Goal: Information Seeking & Learning: Check status

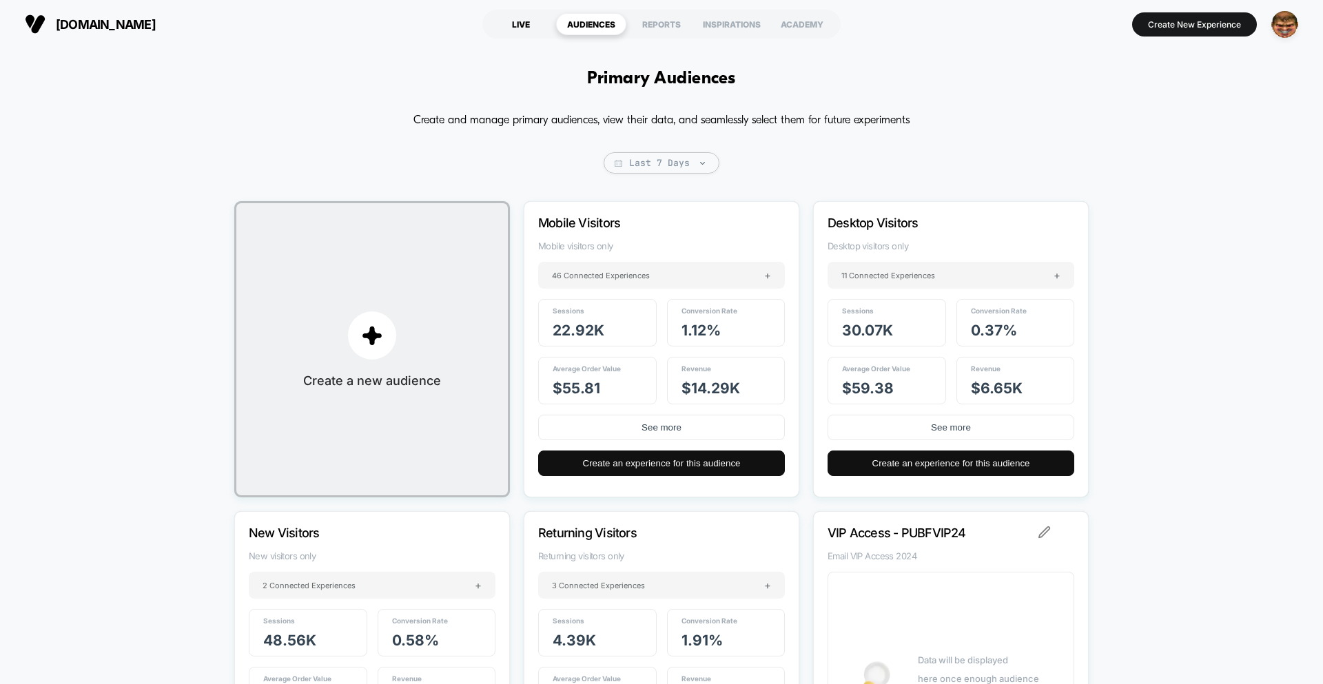
click at [533, 23] on div "LIVE" at bounding box center [521, 24] width 70 height 22
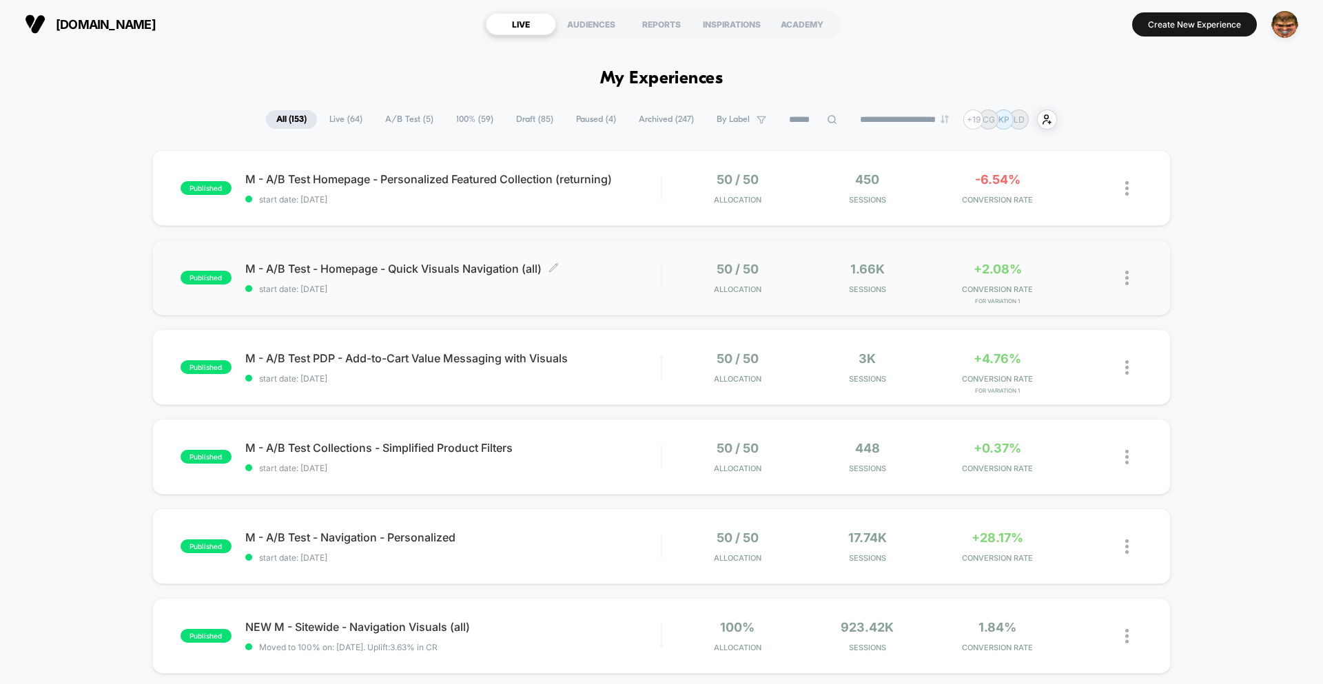
click at [548, 288] on span "start date: 10/9/2025" at bounding box center [452, 289] width 415 height 10
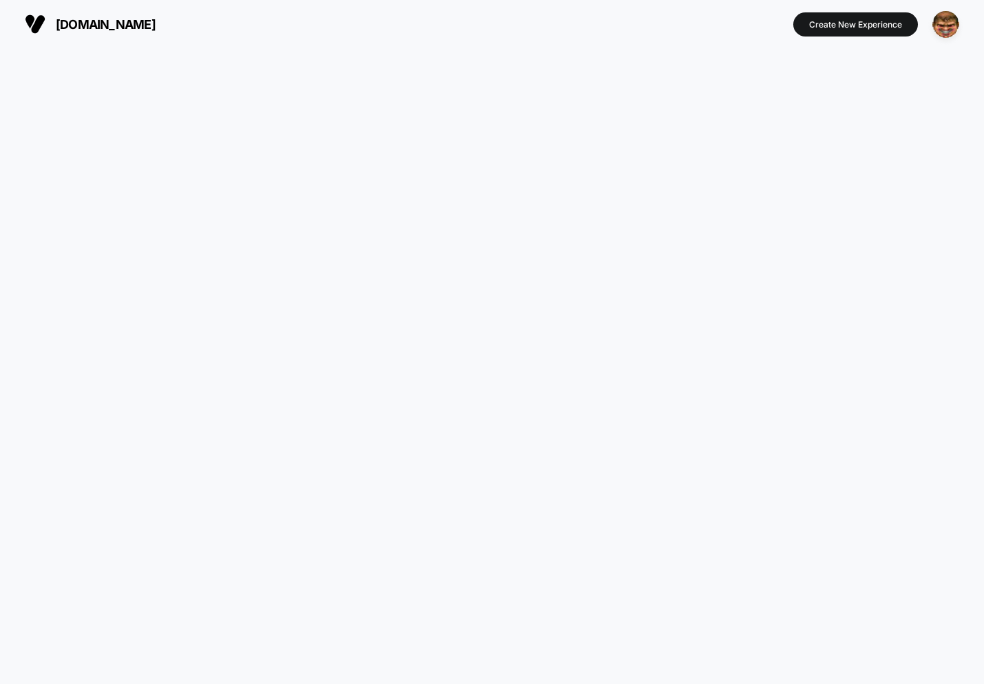
click at [243, 227] on div at bounding box center [492, 366] width 984 height 636
click at [863, 127] on div at bounding box center [492, 366] width 984 height 636
click at [948, 30] on img "button" at bounding box center [946, 24] width 27 height 27
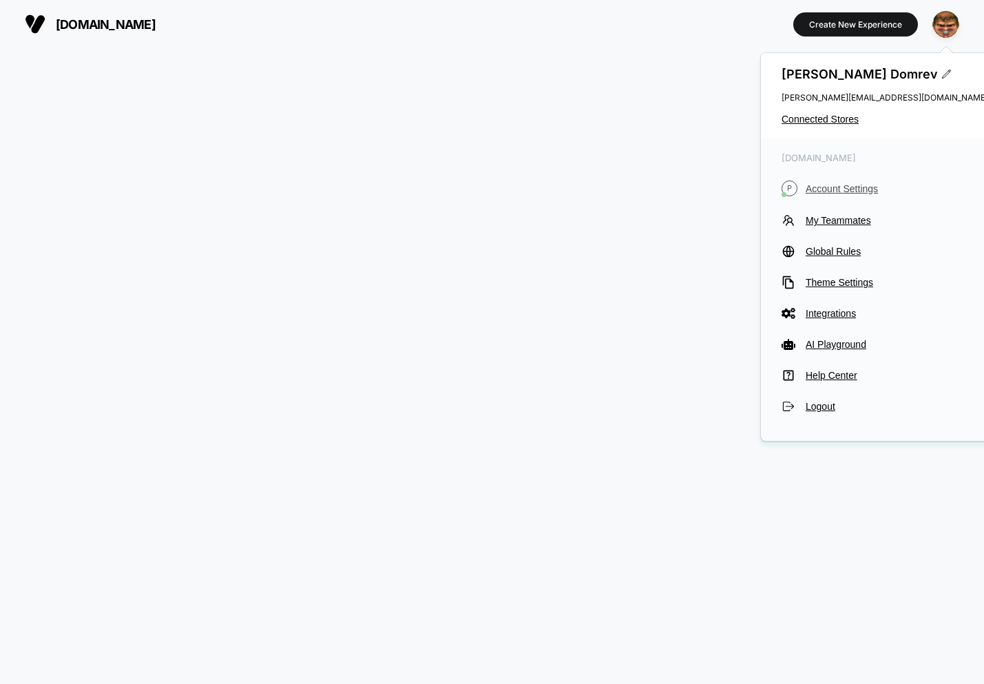
click at [847, 192] on span "Account Settings" at bounding box center [897, 188] width 183 height 11
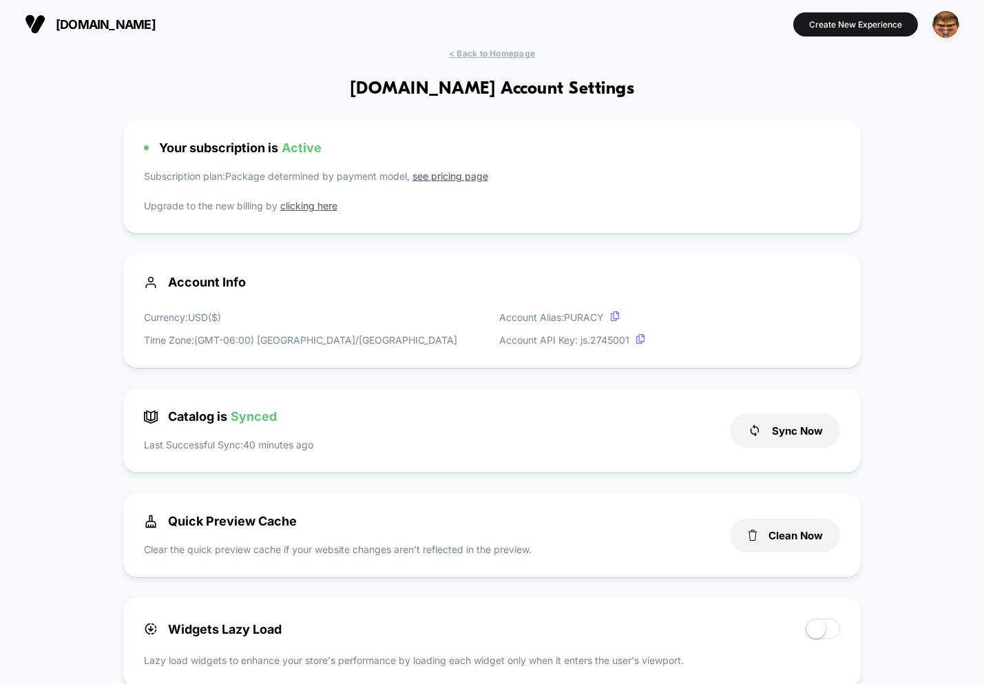
scroll to position [186, 0]
drag, startPoint x: 89, startPoint y: 28, endPoint x: 132, endPoint y: 30, distance: 43.4
click at [113, 28] on span "puracy.com" at bounding box center [106, 24] width 100 height 14
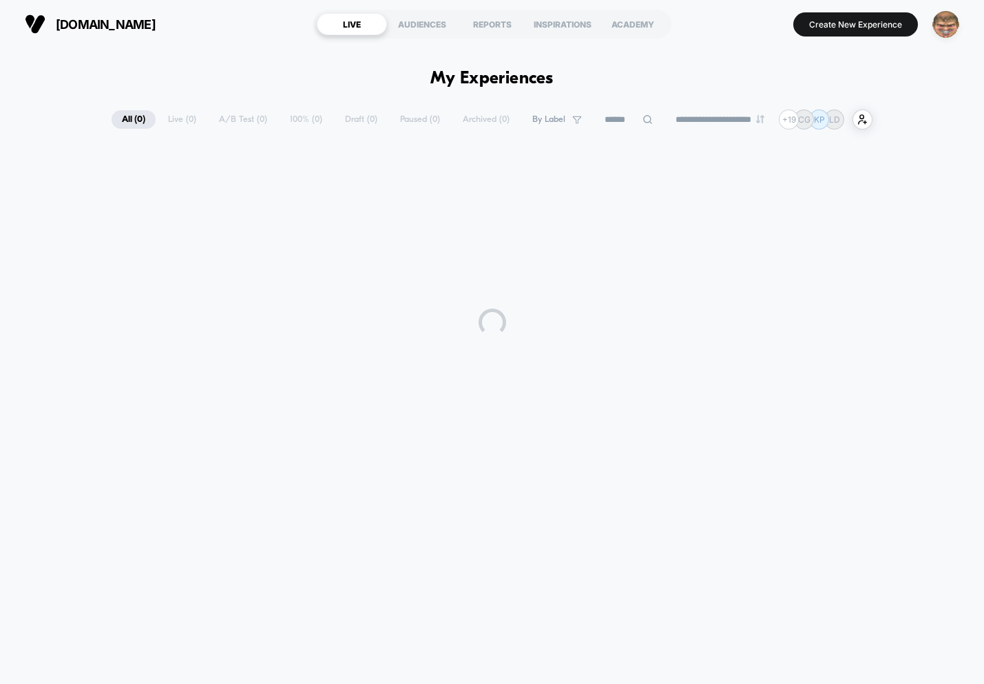
click at [949, 28] on img "button" at bounding box center [946, 24] width 27 height 27
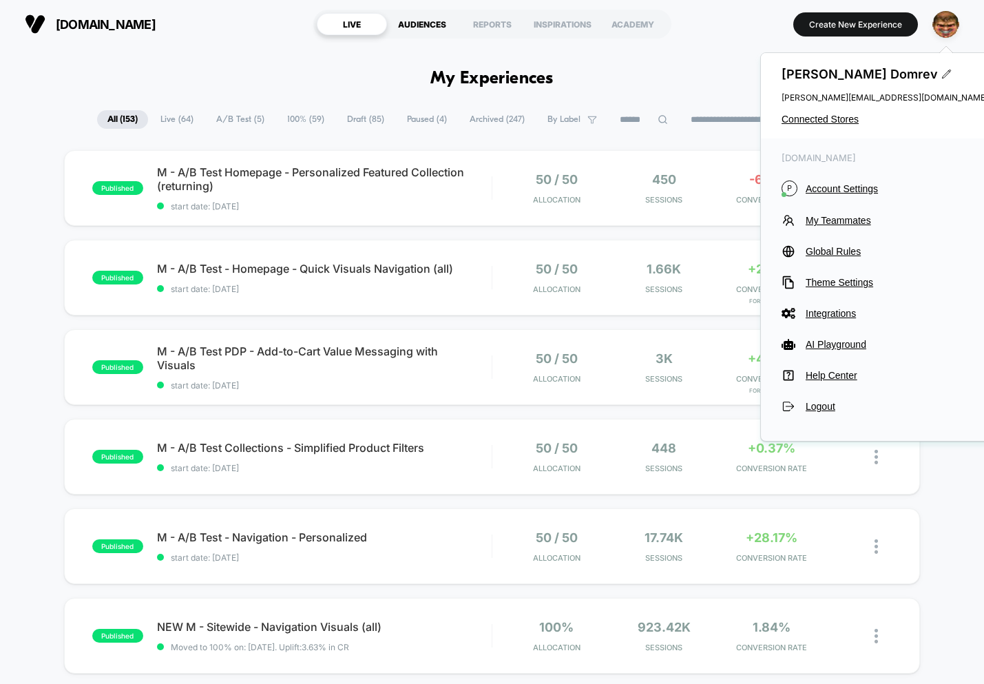
drag, startPoint x: 450, startPoint y: 63, endPoint x: 431, endPoint y: 34, distance: 35.4
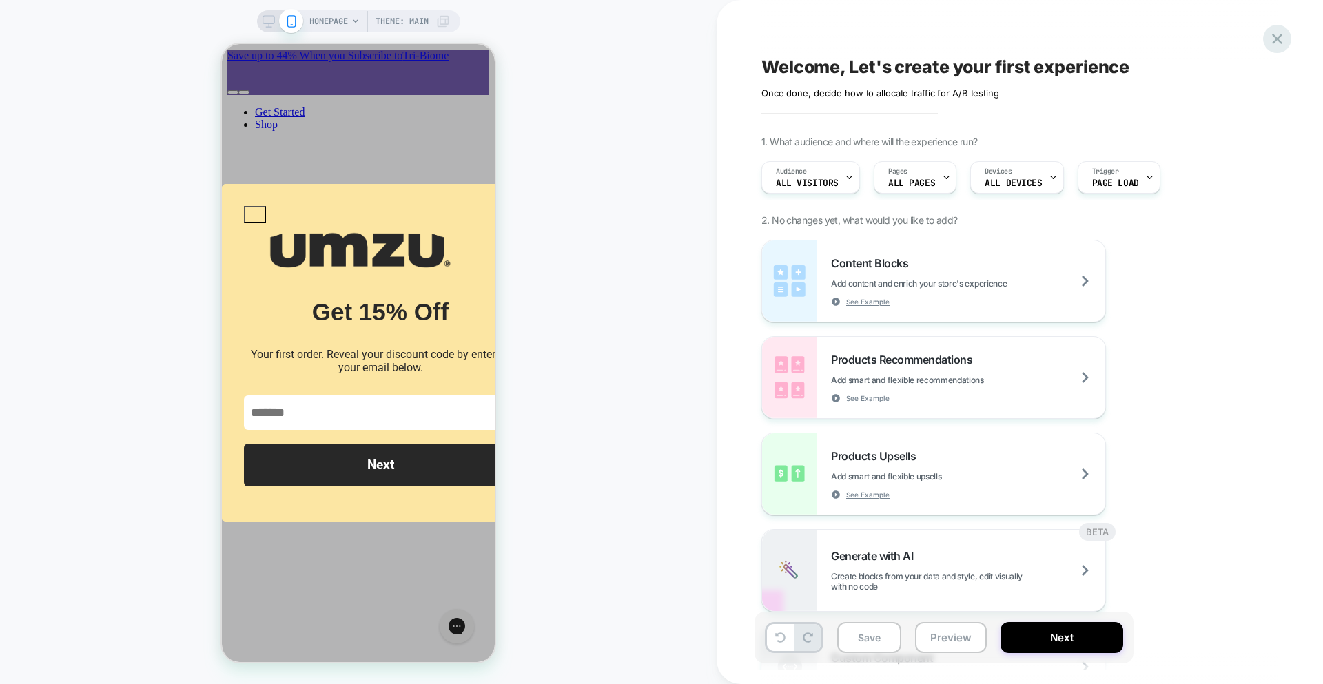
click at [1277, 37] on icon at bounding box center [1277, 39] width 19 height 19
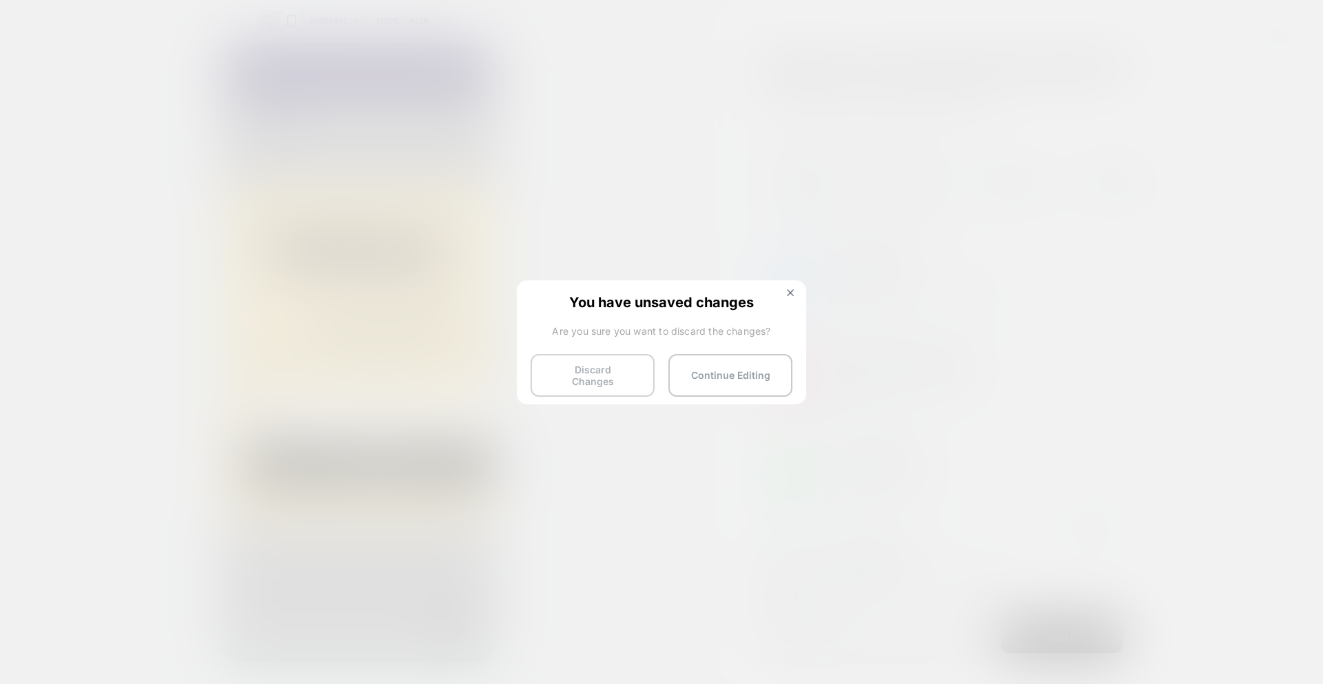
click at [643, 375] on button "Discard Changes" at bounding box center [592, 375] width 124 height 43
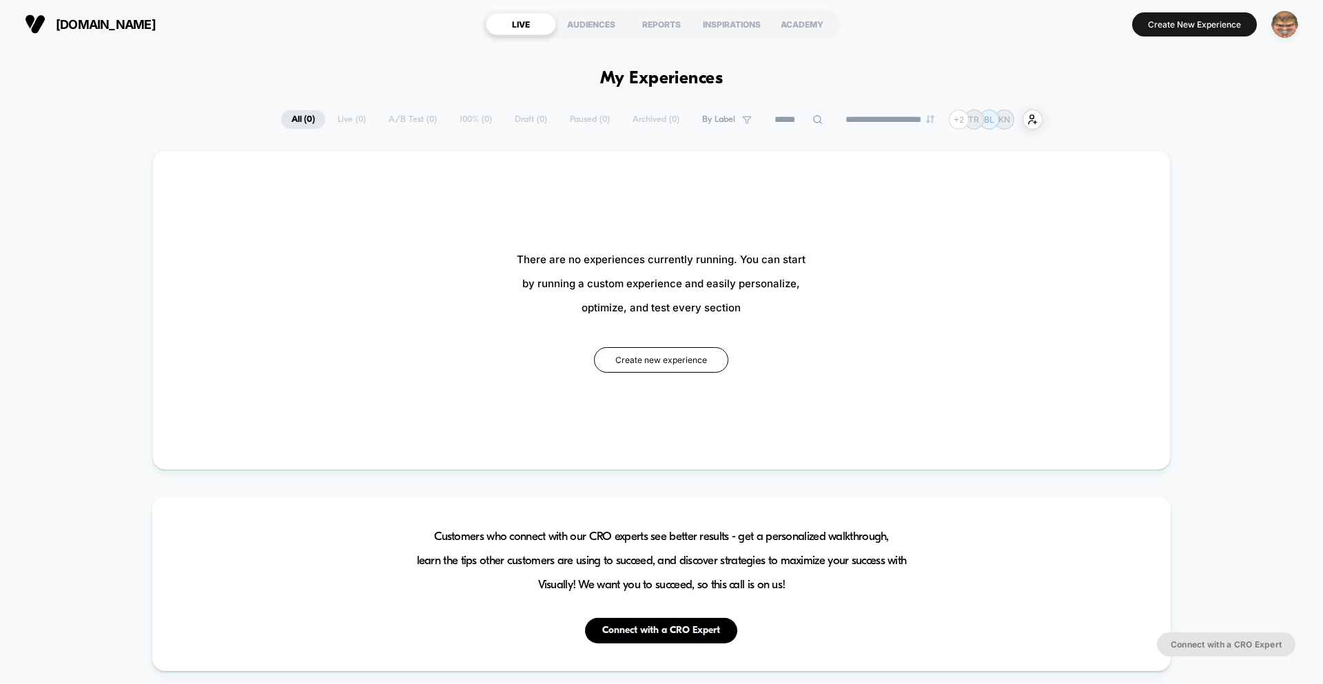
click at [1277, 32] on img "button" at bounding box center [1284, 24] width 27 height 27
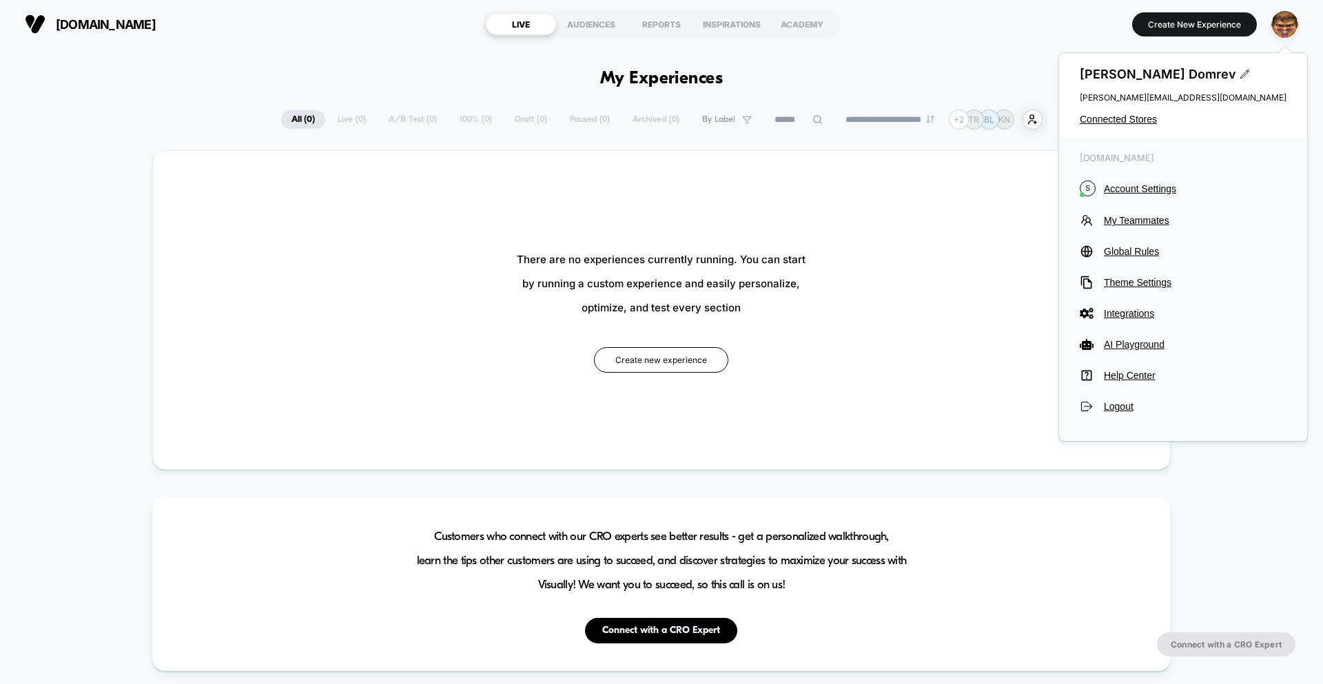
drag, startPoint x: 1142, startPoint y: 118, endPoint x: 1182, endPoint y: 203, distance: 93.7
click at [1183, 203] on div "Igor Domrev igor@loomi.me Connected Stores staging-775a1fb5850dbcea7e2d.o2.mysh…" at bounding box center [1182, 246] width 249 height 389
click at [1134, 183] on span "Account Settings" at bounding box center [1195, 188] width 183 height 11
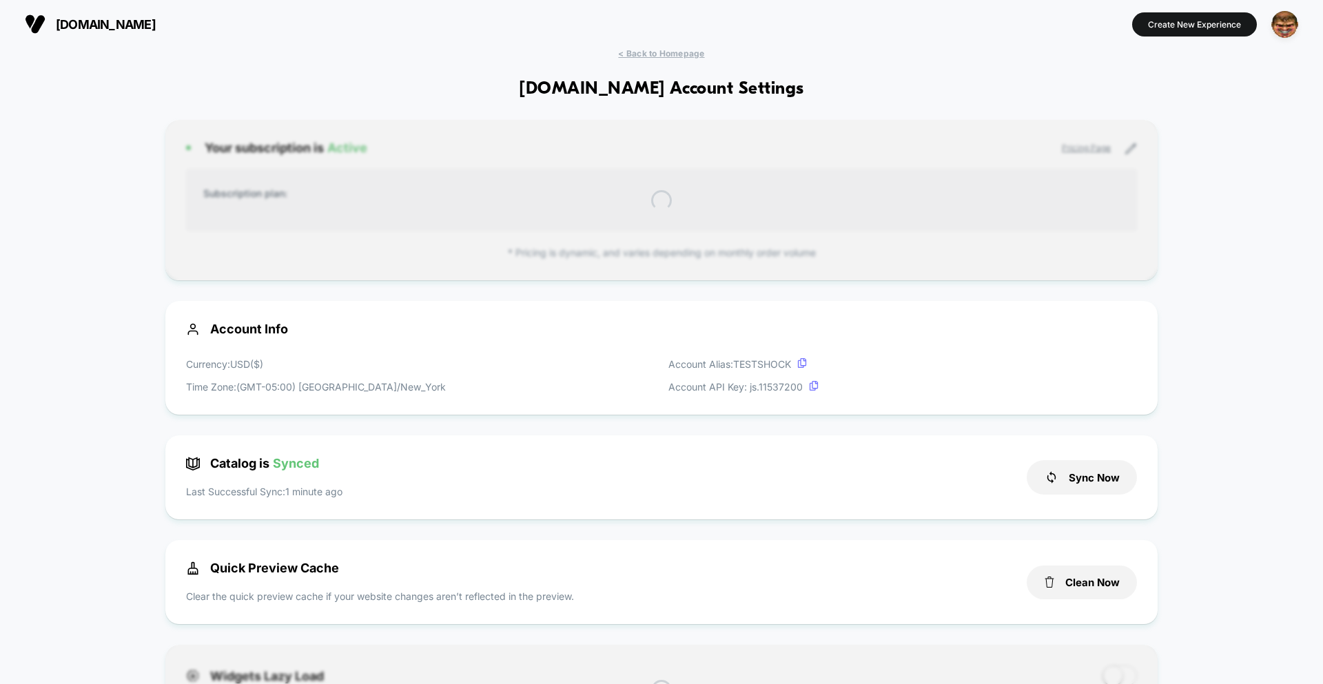
scroll to position [186, 0]
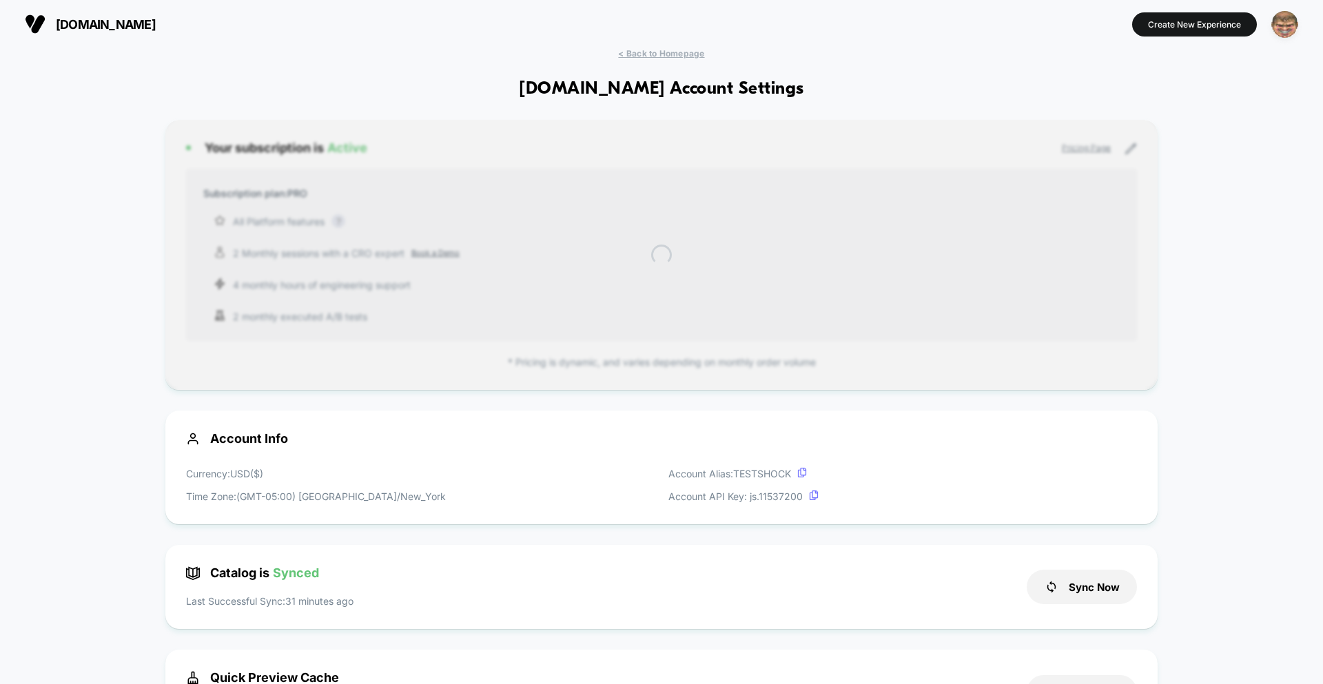
click at [1294, 24] on img "button" at bounding box center [1284, 24] width 27 height 27
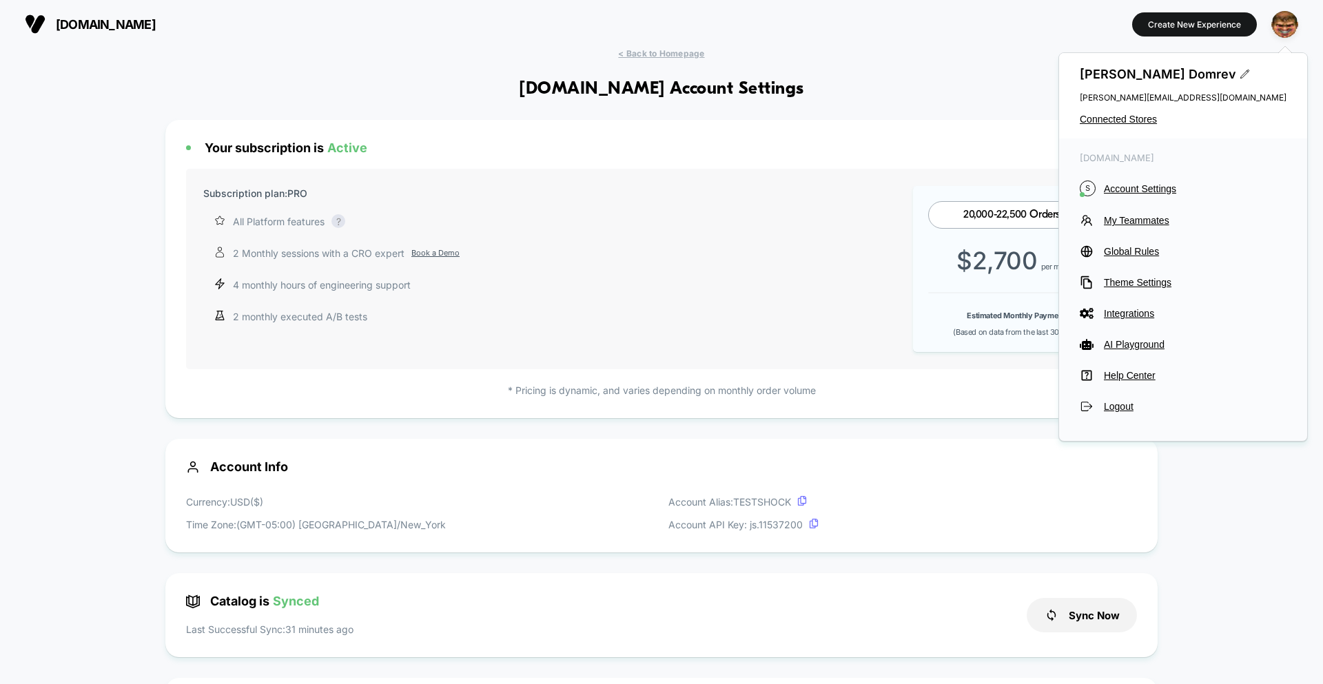
click at [1131, 118] on span "Connected Stores" at bounding box center [1183, 119] width 207 height 11
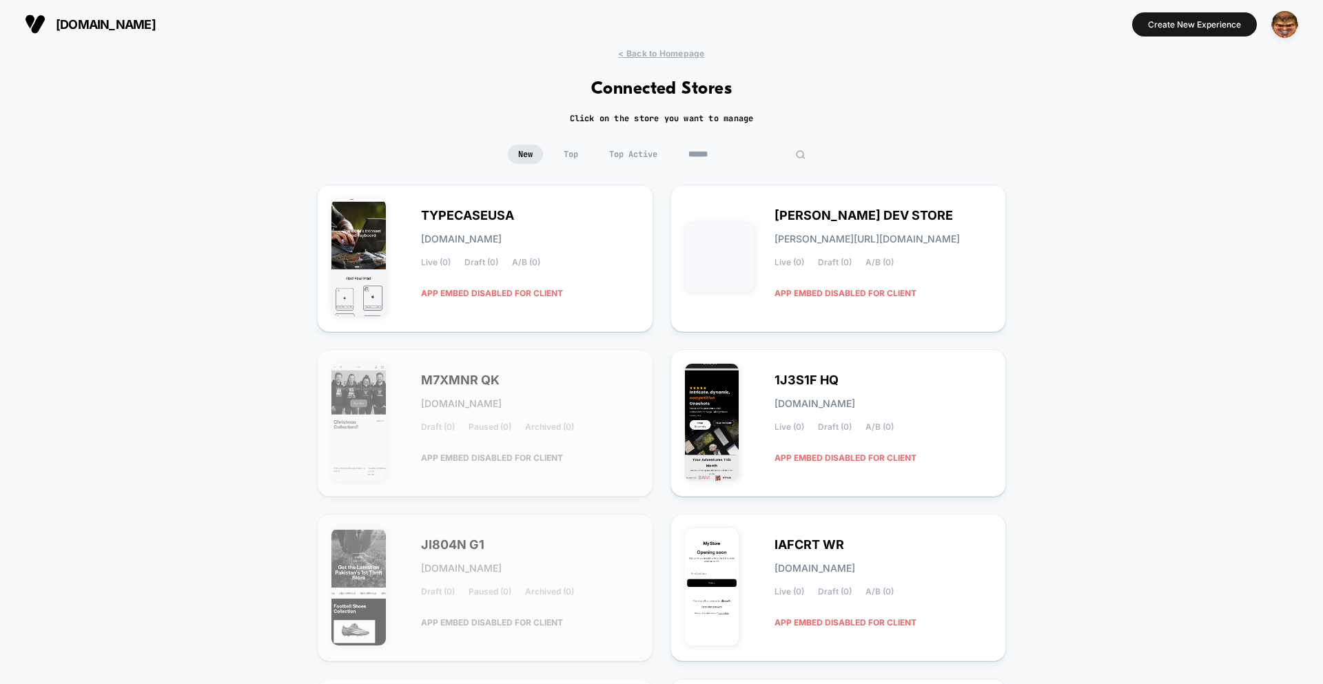
click at [730, 153] on input at bounding box center [747, 154] width 138 height 19
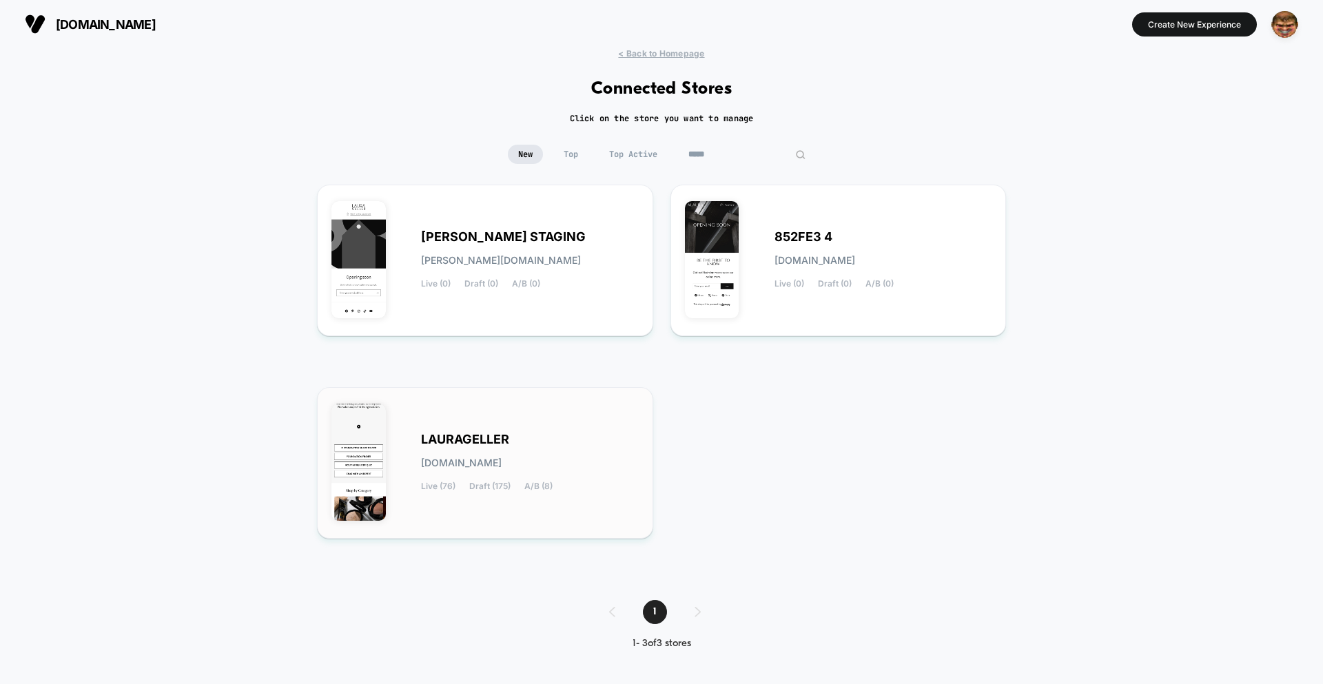
type input "*****"
click at [545, 426] on div "LAURAGELLER laurageller.myshopify.com Live (76) Draft (175) A/B (8)" at bounding box center [484, 463] width 307 height 123
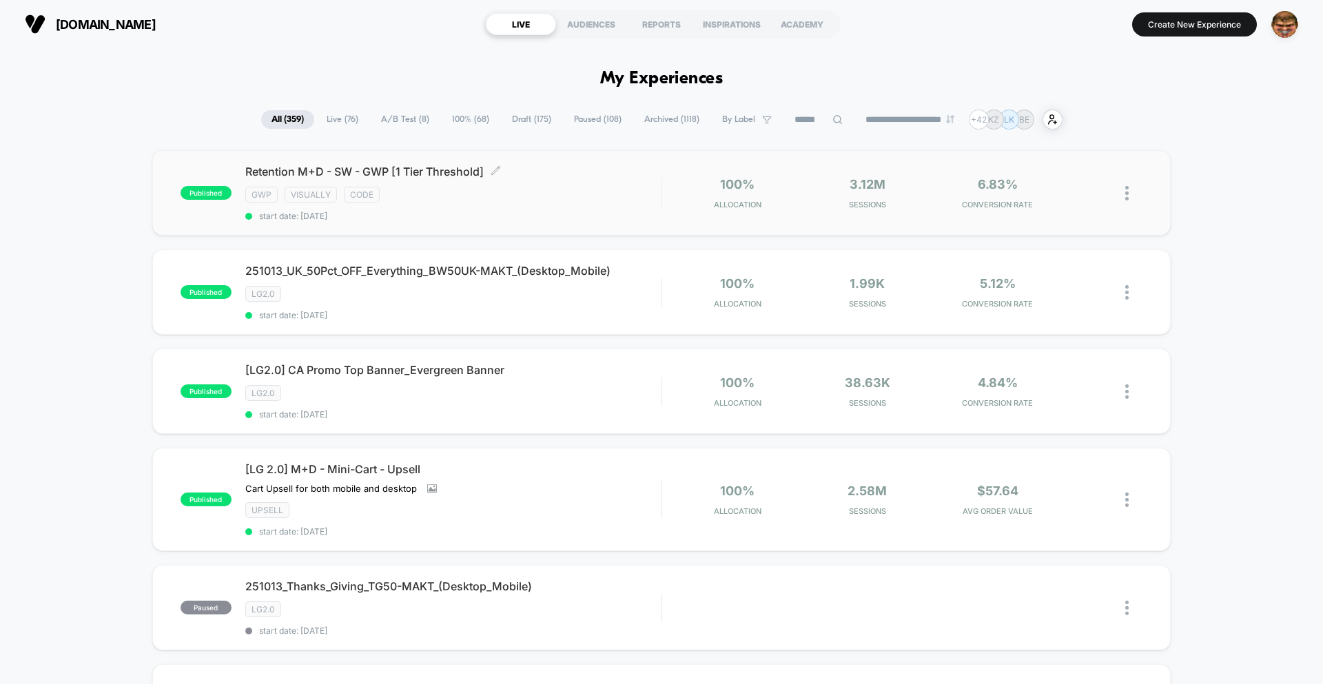
click at [564, 187] on div "gwp visually code" at bounding box center [452, 195] width 415 height 16
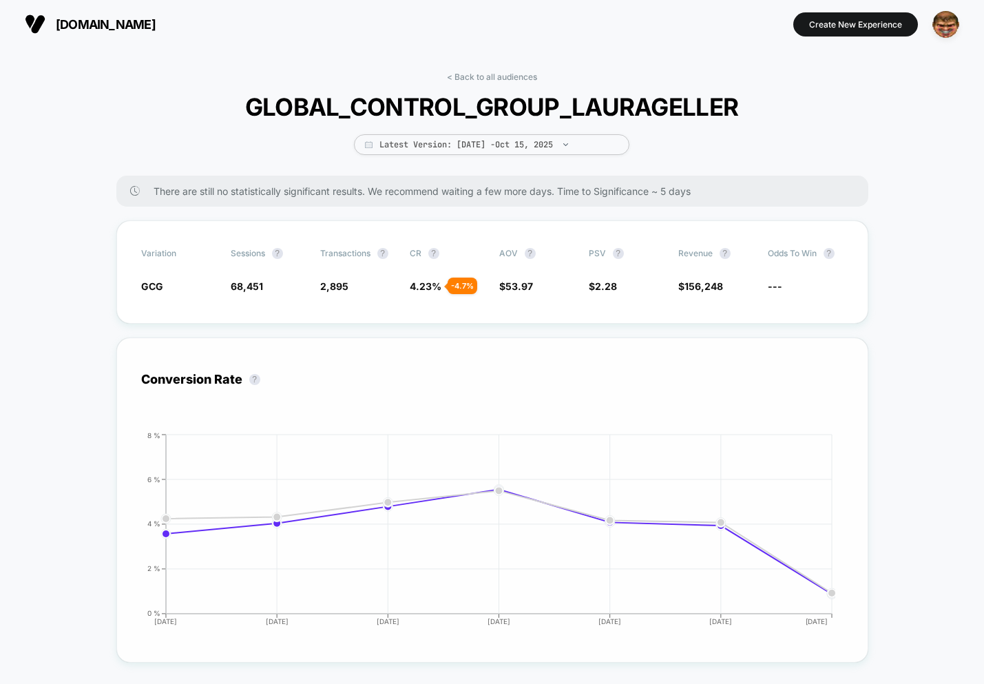
scroll to position [322, 0]
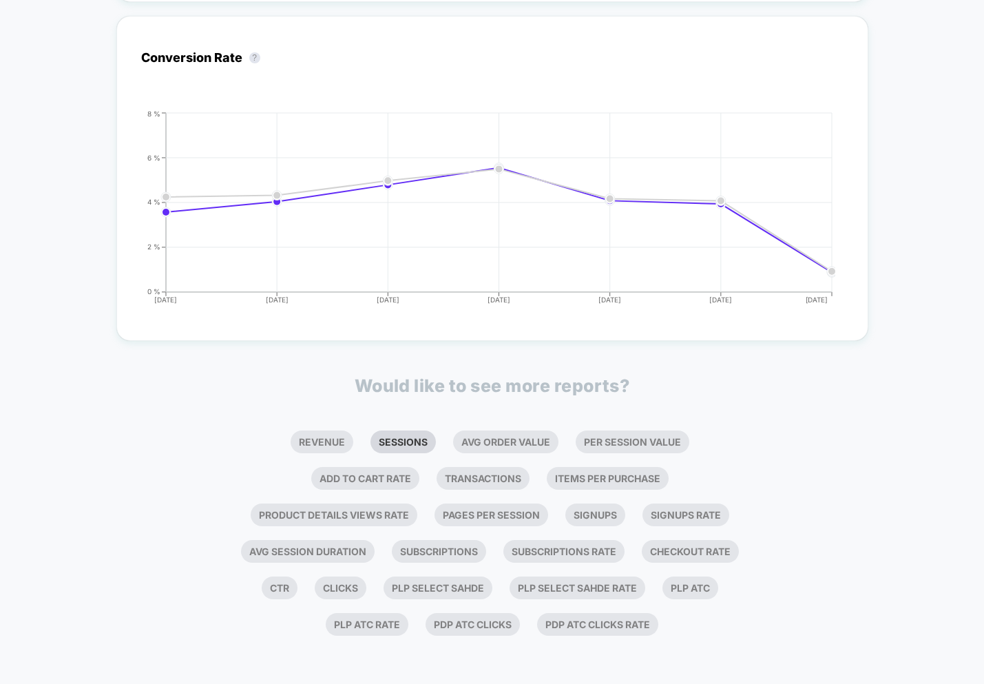
click at [393, 433] on li "Sessions" at bounding box center [403, 442] width 65 height 23
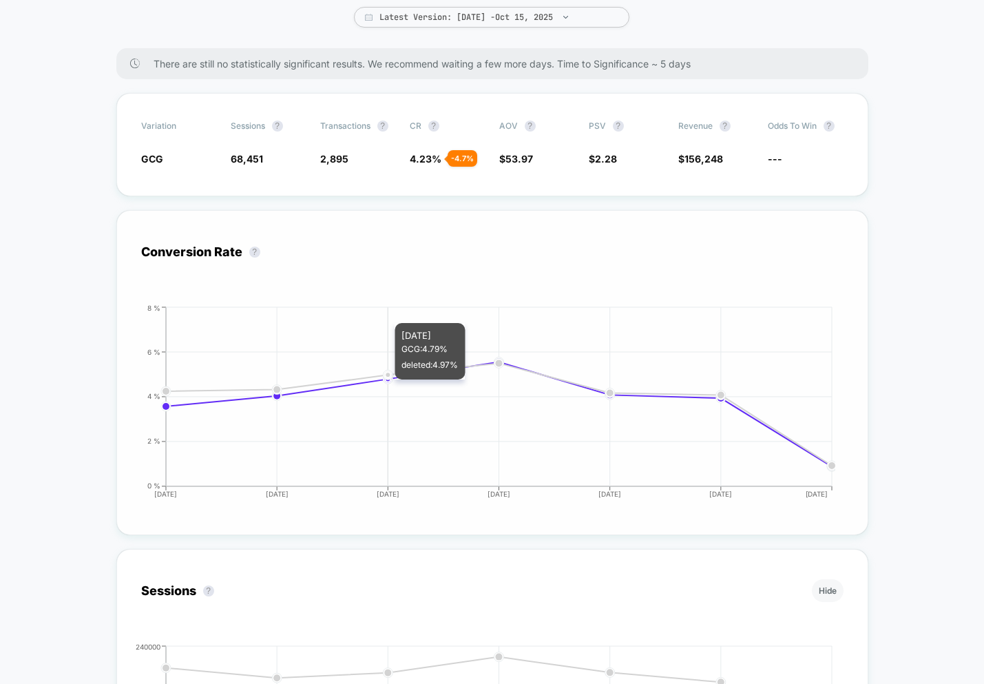
scroll to position [0, 0]
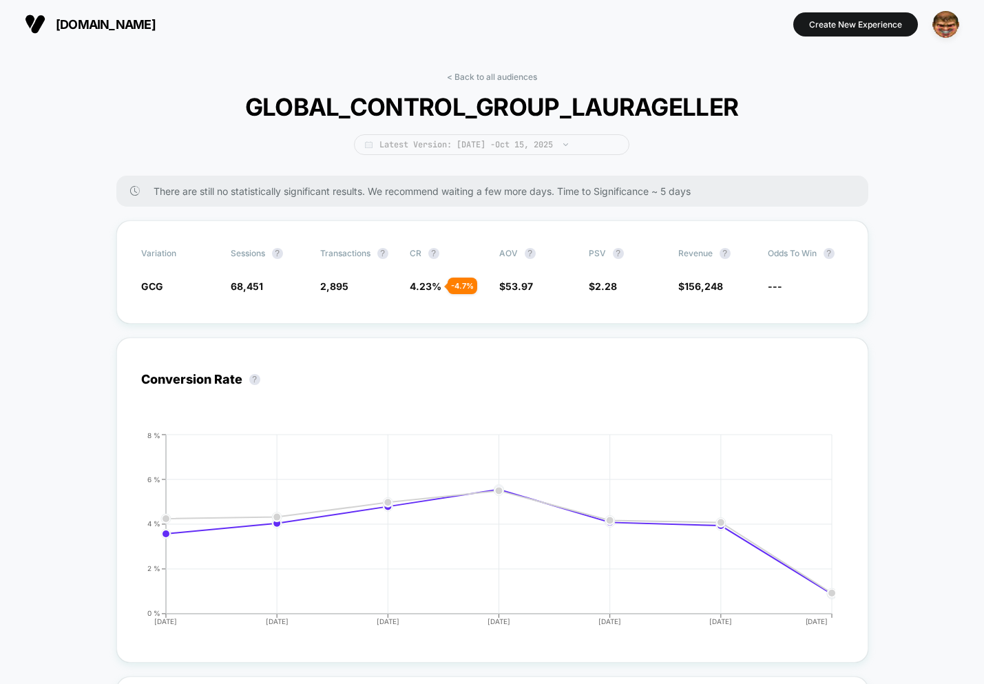
click at [530, 153] on span "Latest Version: Oct 9, 2025 - Oct 15, 2025" at bounding box center [492, 144] width 276 height 21
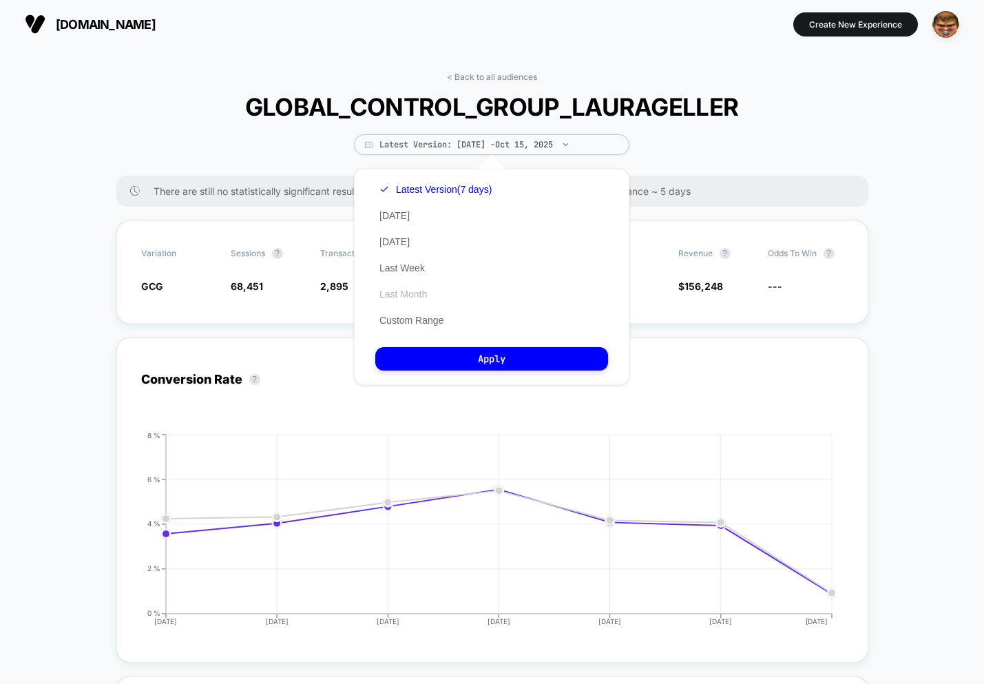
click at [407, 299] on button "Last Month" at bounding box center [403, 294] width 56 height 12
drag, startPoint x: 449, startPoint y: 355, endPoint x: 461, endPoint y: 345, distance: 15.6
click at [450, 355] on button "Apply" at bounding box center [491, 358] width 233 height 23
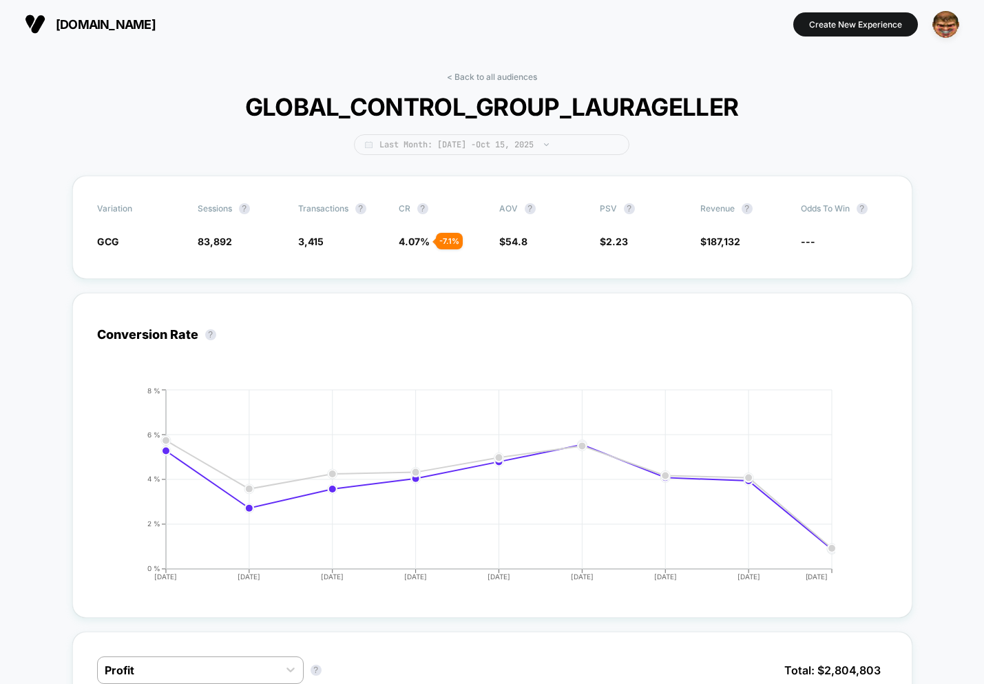
click at [442, 141] on span "Last Month: [DATE] - [DATE]" at bounding box center [492, 144] width 276 height 21
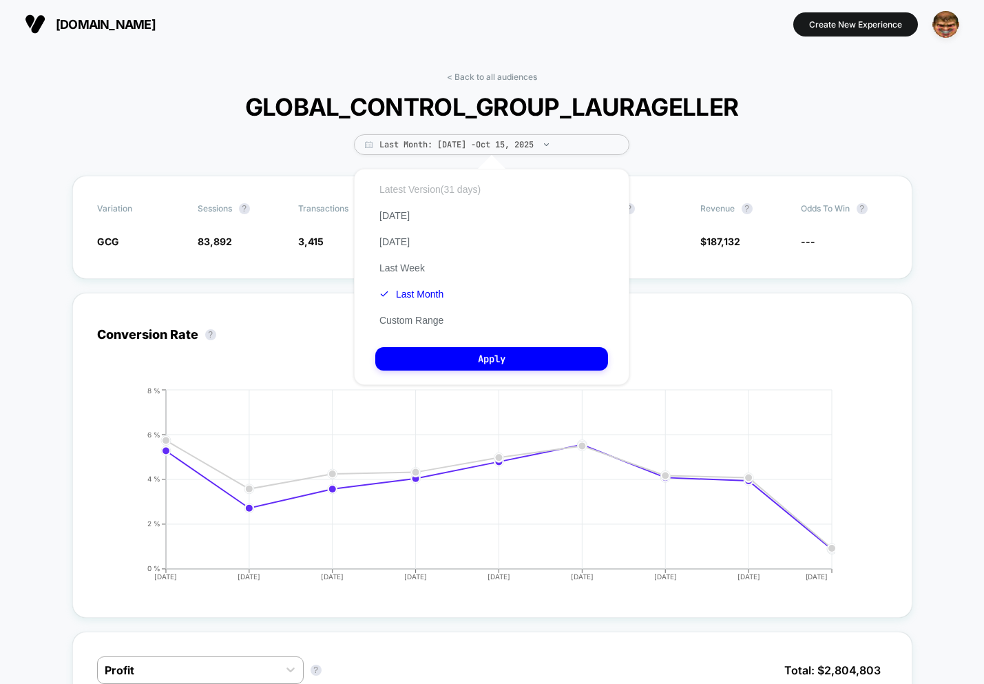
click at [404, 183] on button "Latest Version (31 days)" at bounding box center [430, 189] width 110 height 12
click at [491, 359] on button "Apply" at bounding box center [491, 358] width 233 height 23
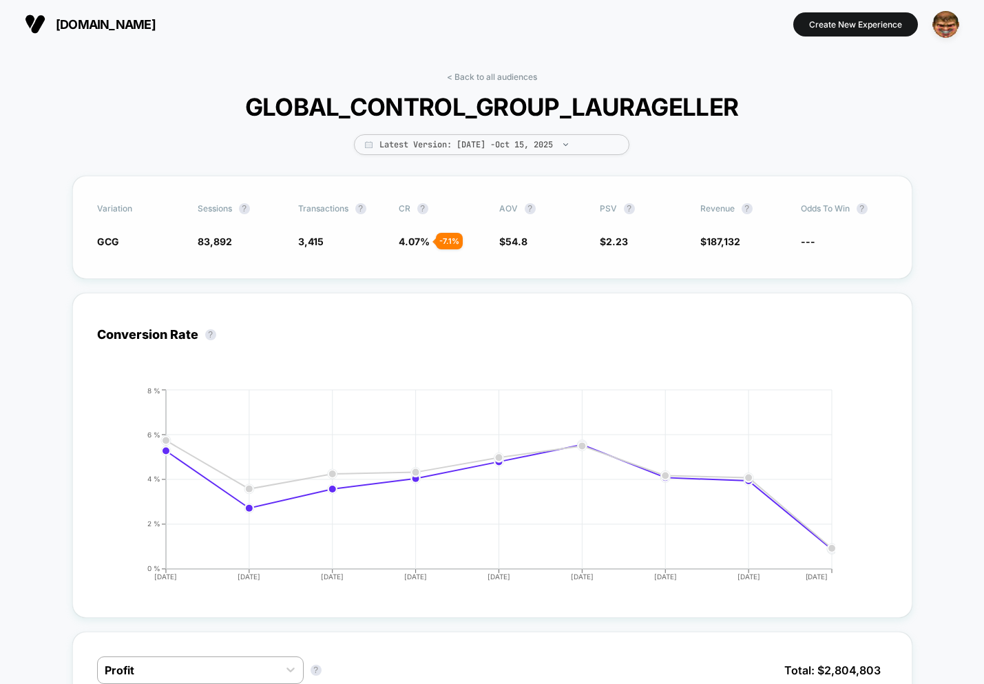
drag, startPoint x: 407, startPoint y: 313, endPoint x: 419, endPoint y: 216, distance: 97.2
click at [412, 288] on div "Conversion Rate ? Hide 2025-10-07 2025-10-08 2025-10-09 2025-10-10 2025-10-11 2…" at bounding box center [492, 448] width 840 height 339
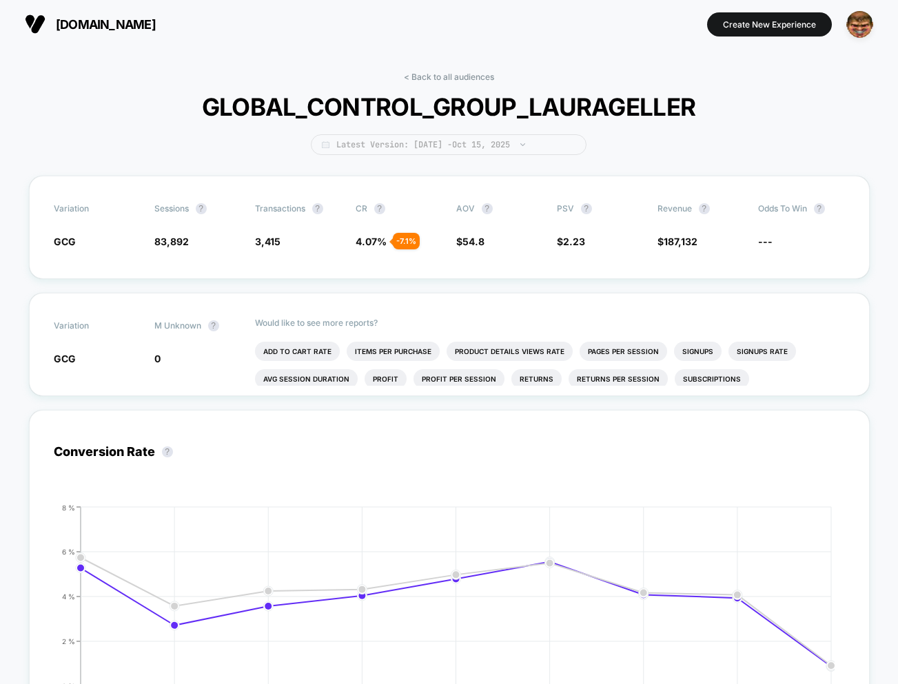
click at [405, 150] on span "Latest Version: [DATE] - [DATE]" at bounding box center [449, 144] width 276 height 21
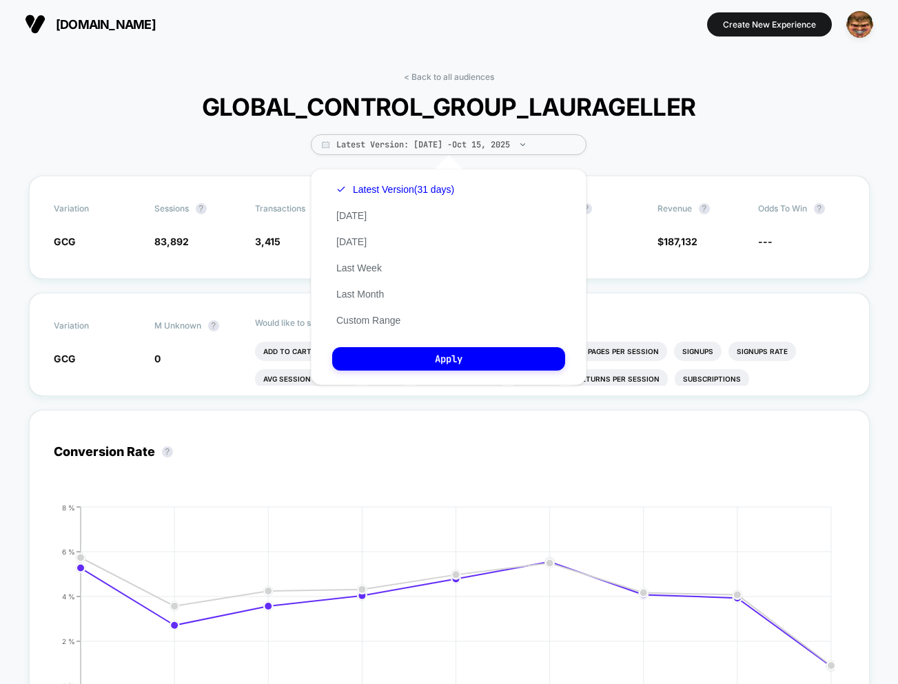
click at [362, 283] on div "Latest Version (31 days) [DATE] [DATE] Last Week Last Month Custom Range" at bounding box center [395, 254] width 126 height 157
click at [364, 298] on button "Last Month" at bounding box center [360, 294] width 56 height 12
click at [395, 367] on button "Apply" at bounding box center [448, 358] width 233 height 23
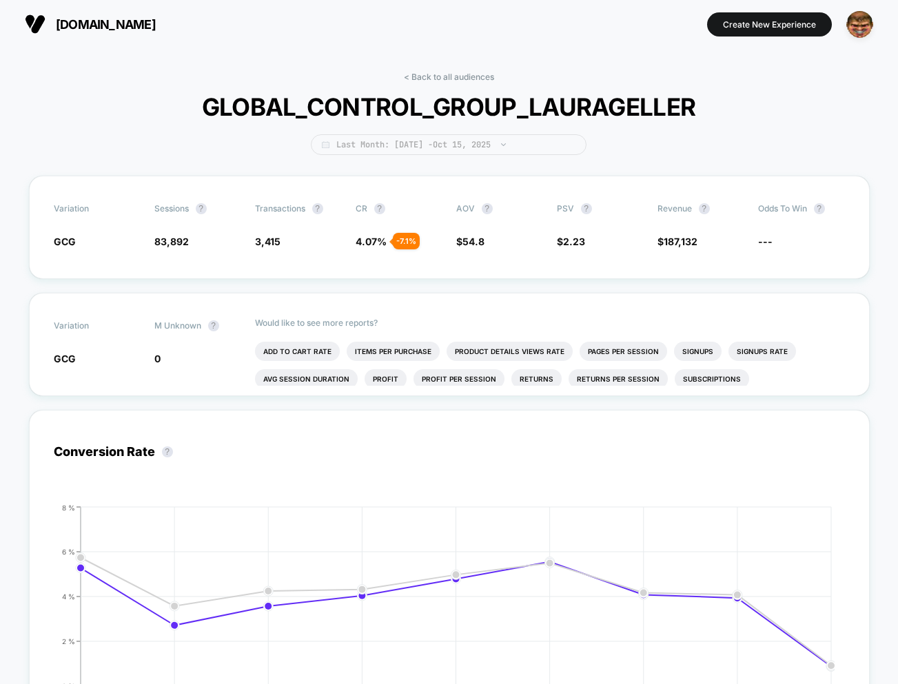
click at [464, 143] on span "Last Month: [DATE] - [DATE]" at bounding box center [449, 144] width 276 height 21
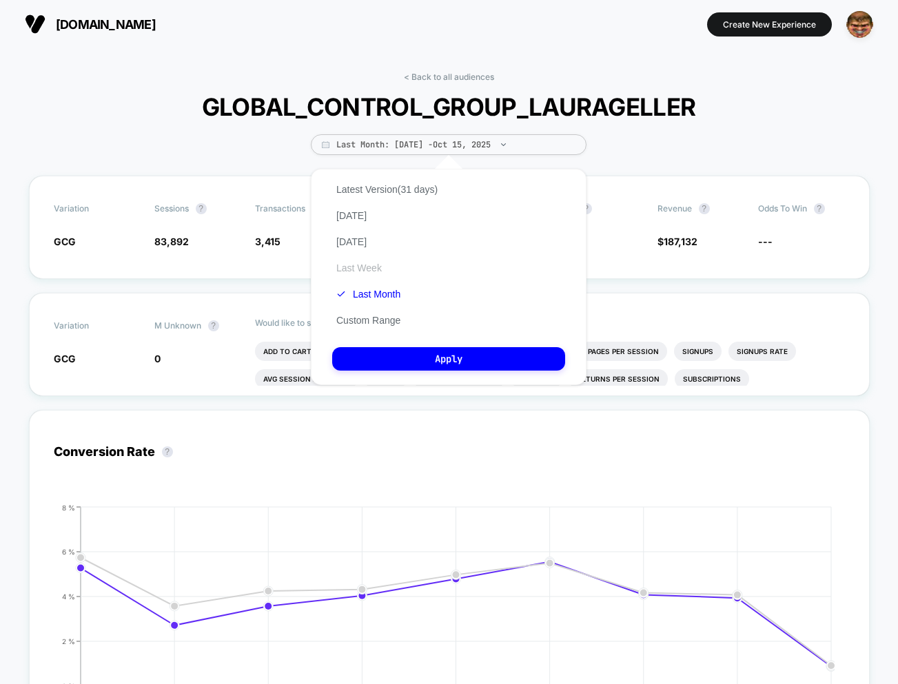
click at [361, 272] on button "Last Week" at bounding box center [359, 268] width 54 height 12
click at [375, 344] on div "Latest Version (31 days) [DATE] [DATE] Last Week Last Month Custom Range Apply" at bounding box center [449, 277] width 276 height 216
click at [376, 357] on button "Apply" at bounding box center [448, 358] width 233 height 23
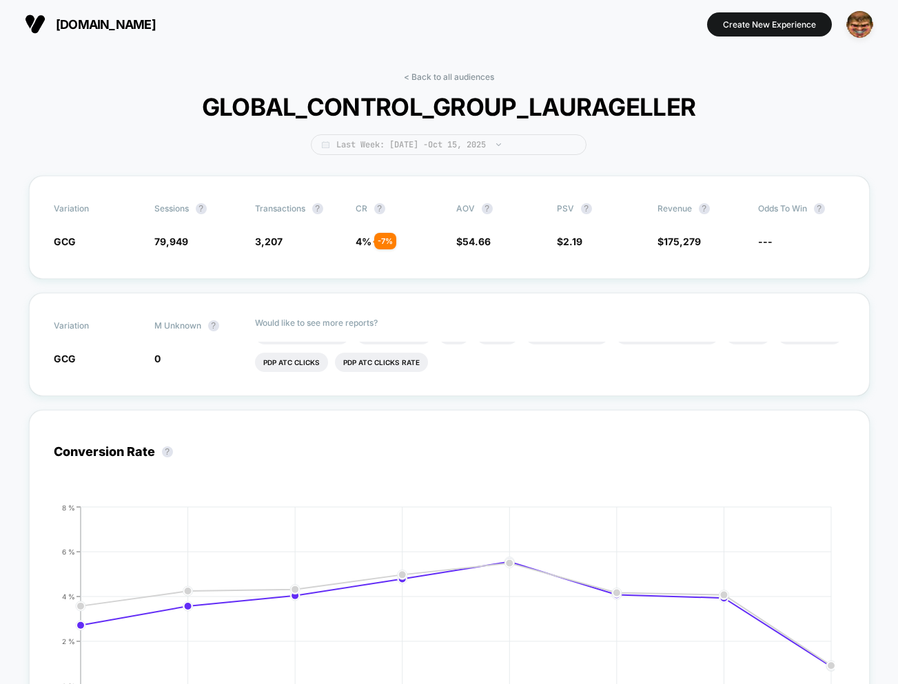
click at [451, 146] on span "Last Week: [DATE] - [DATE]" at bounding box center [449, 144] width 276 height 21
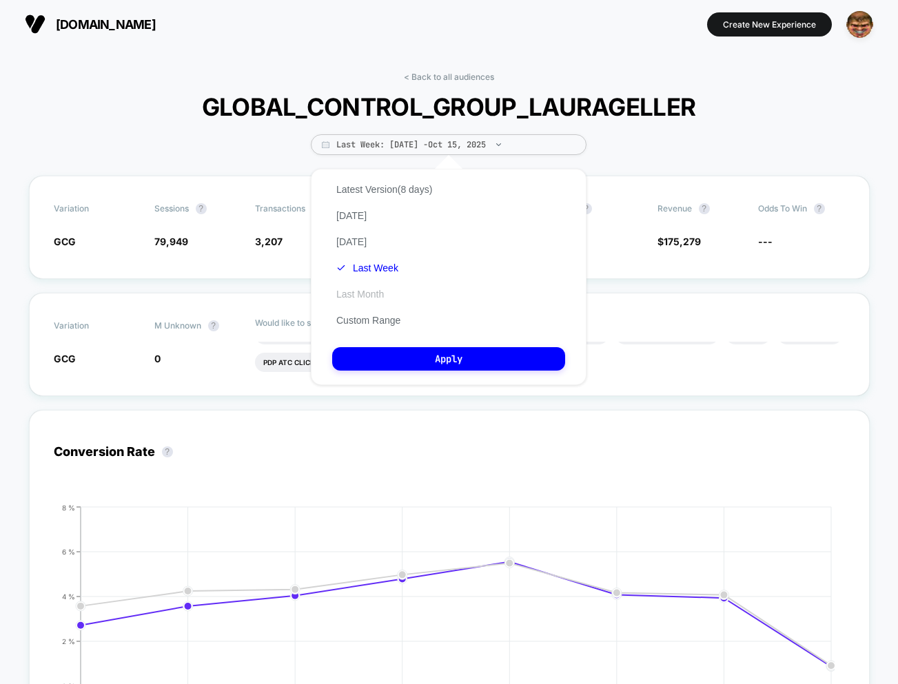
click at [366, 293] on button "Last Month" at bounding box center [360, 294] width 56 height 12
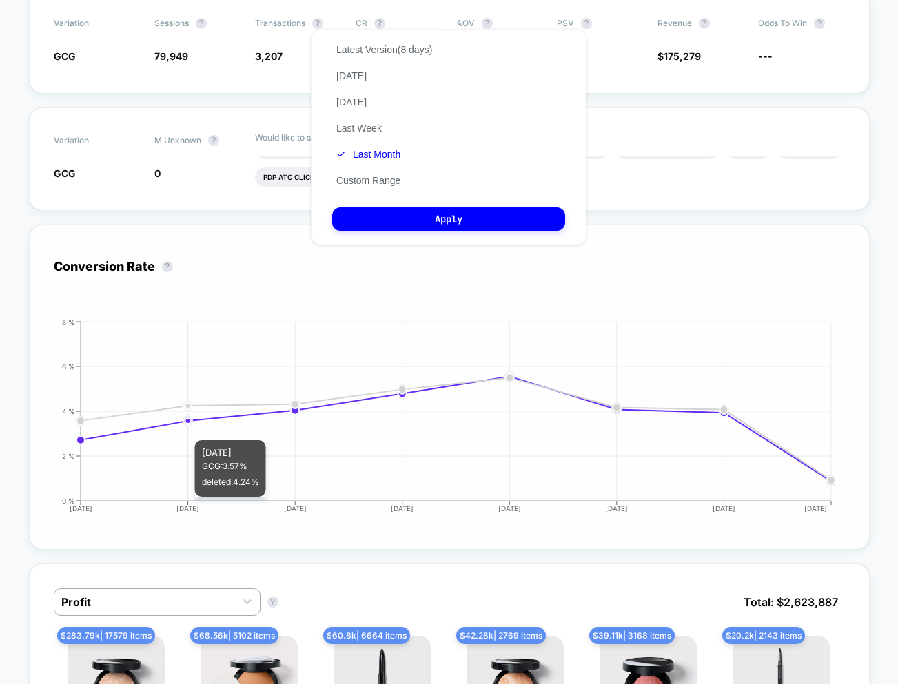
scroll to position [211, 0]
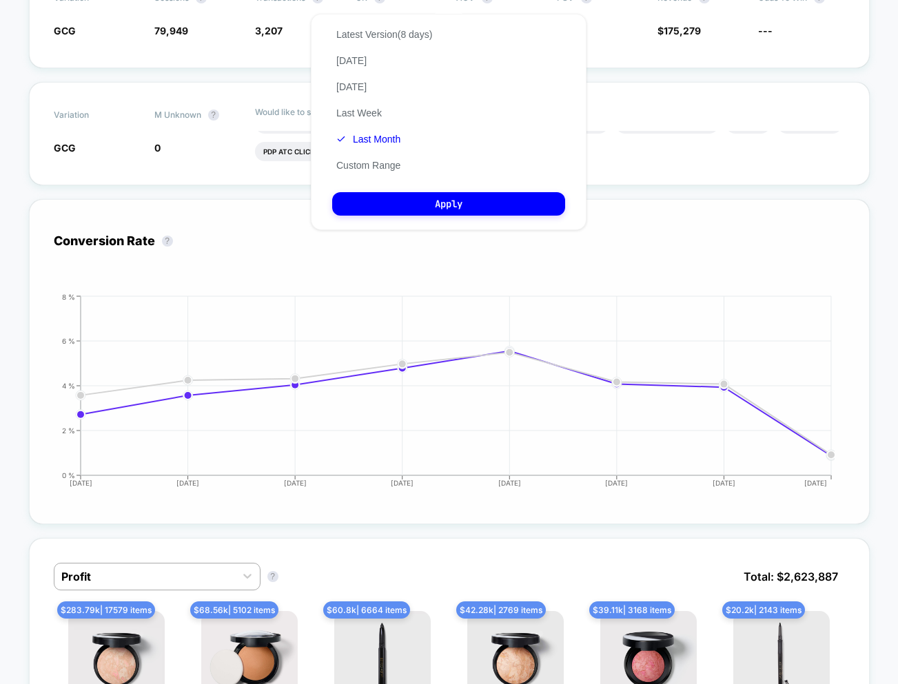
click at [422, 210] on button "Apply" at bounding box center [448, 203] width 233 height 23
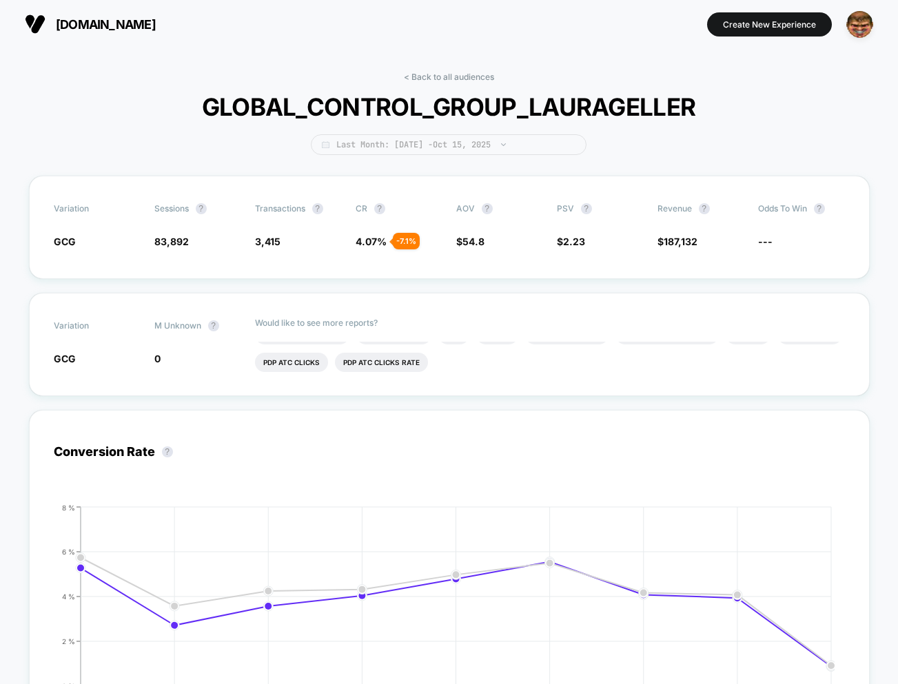
click at [413, 141] on span "Last Month: [DATE] - [DATE]" at bounding box center [449, 144] width 276 height 21
select select "*"
select select "****"
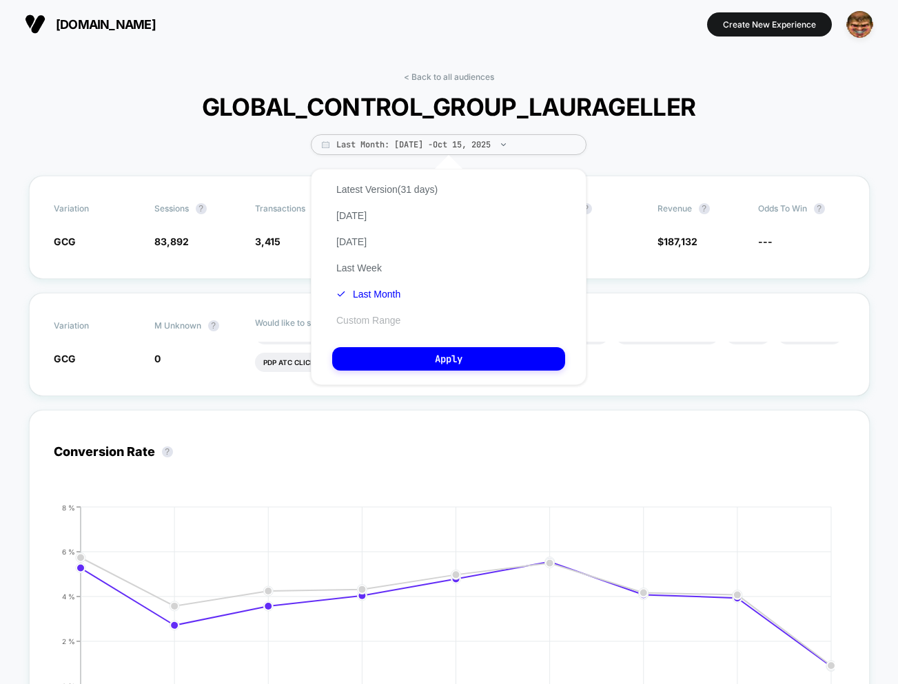
click at [364, 315] on button "Custom Range" at bounding box center [368, 320] width 72 height 12
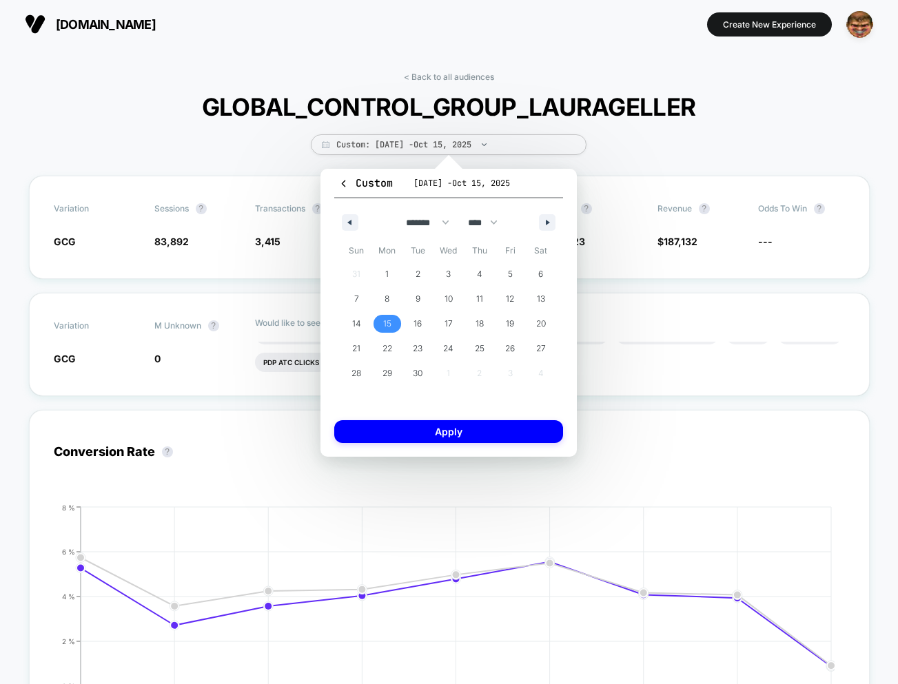
click at [384, 318] on span "15" at bounding box center [387, 323] width 8 height 25
click at [549, 225] on button "button" at bounding box center [547, 222] width 17 height 17
click at [446, 322] on span "15" at bounding box center [448, 323] width 8 height 25
select select "*"
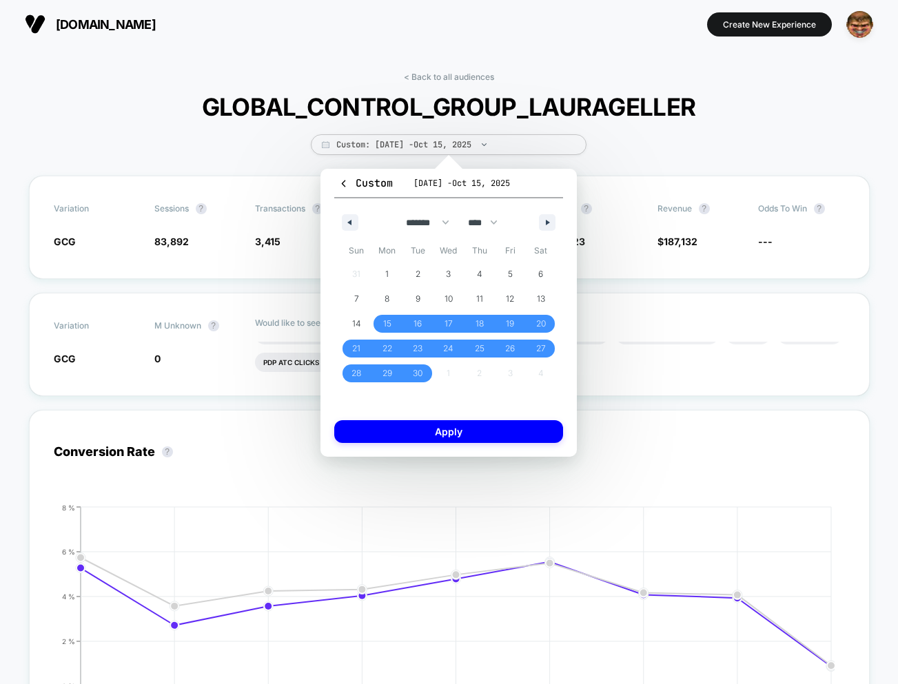
click at [454, 450] on div "Custom [DATE] - [DATE] ******* ******** ***** ***** *** **** **** ****** ******…" at bounding box center [448, 313] width 256 height 288
click at [454, 437] on button "Apply" at bounding box center [448, 431] width 229 height 23
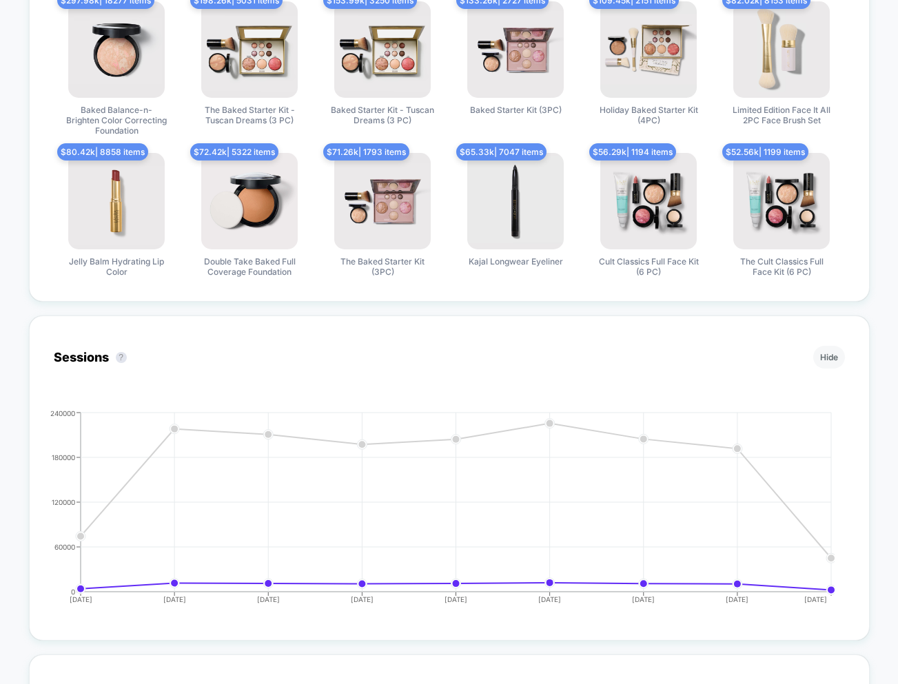
scroll to position [903, 0]
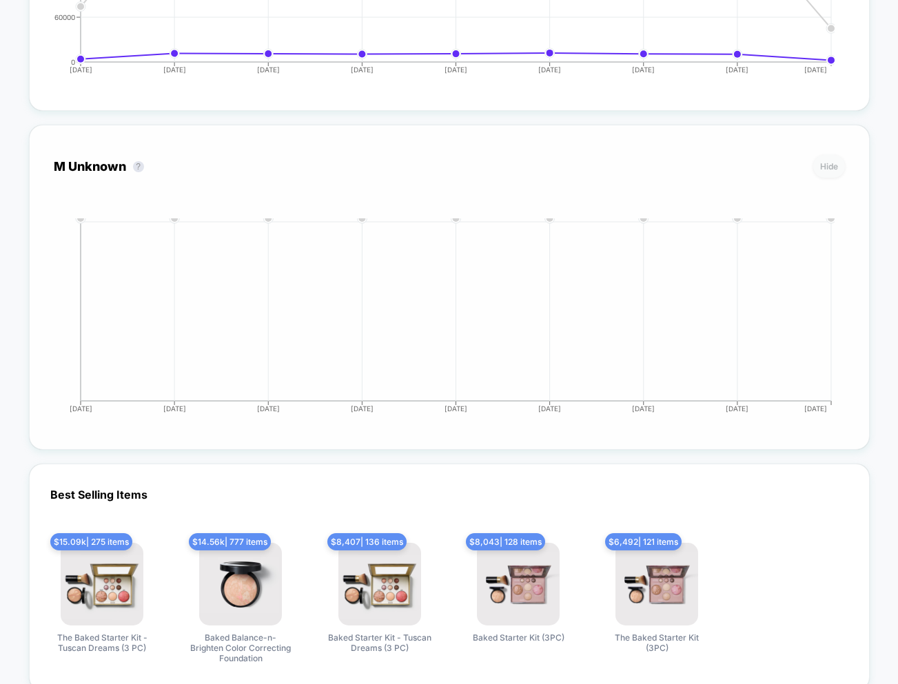
click at [830, 162] on button "Hide" at bounding box center [829, 166] width 32 height 23
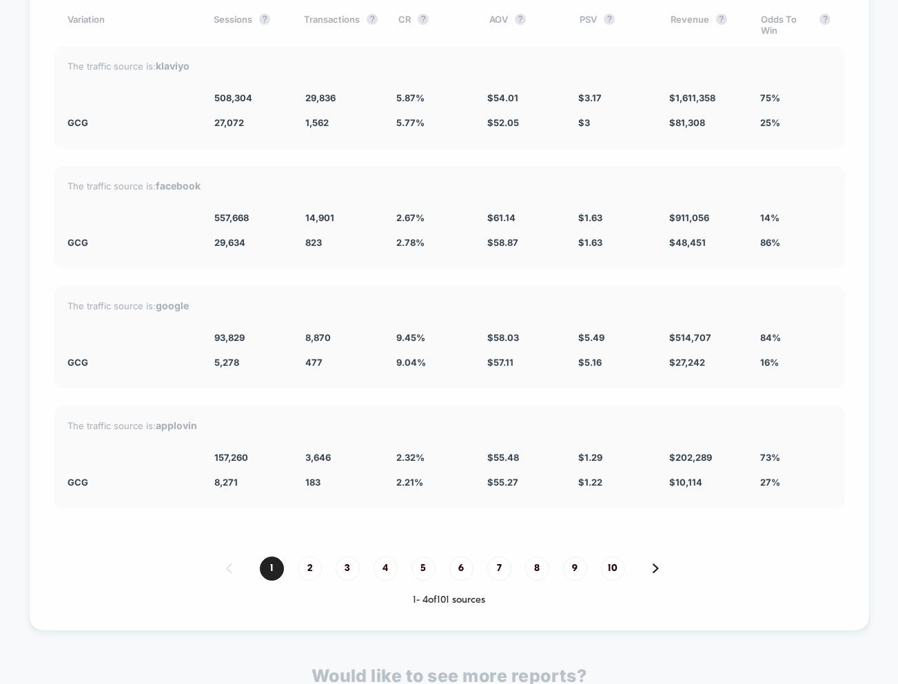
scroll to position [1651, 0]
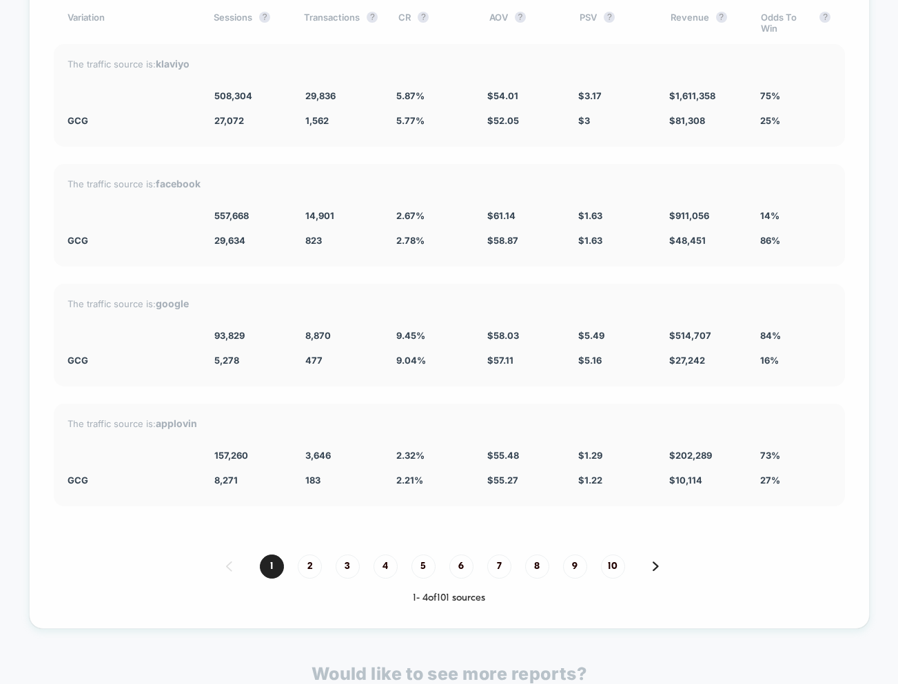
click at [65, 366] on div "The traffic source is: google 93,829 8,870 9.45 % $ 58.03 $ 5.49 $ 514,707 84% …" at bounding box center [449, 335] width 791 height 103
click at [73, 357] on div "GCG" at bounding box center [131, 360] width 127 height 11
click at [74, 360] on div "GCG" at bounding box center [131, 360] width 127 height 11
click at [83, 333] on div at bounding box center [131, 335] width 127 height 11
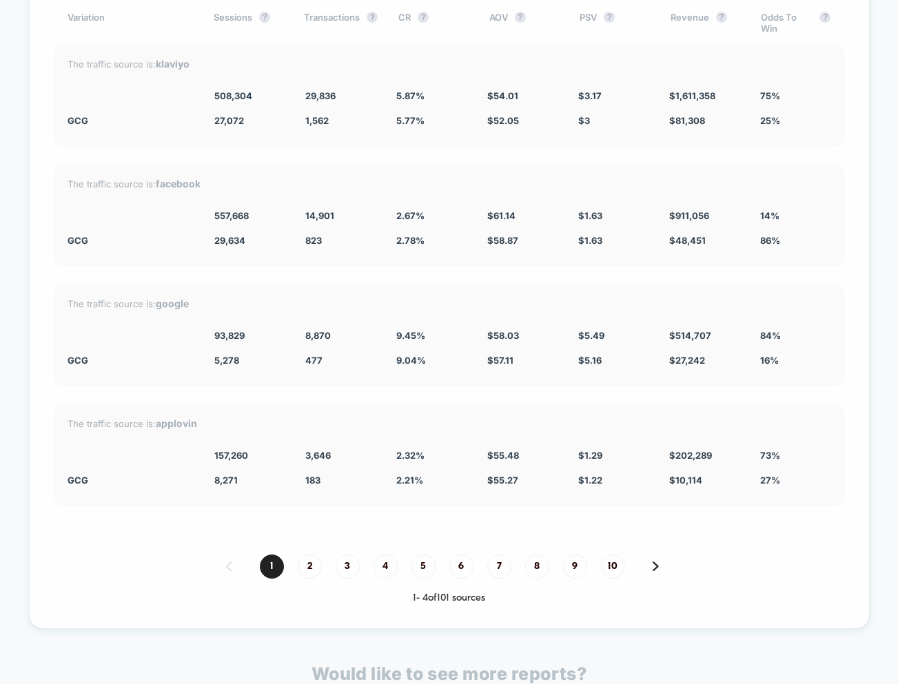
click at [83, 333] on div at bounding box center [131, 335] width 127 height 11
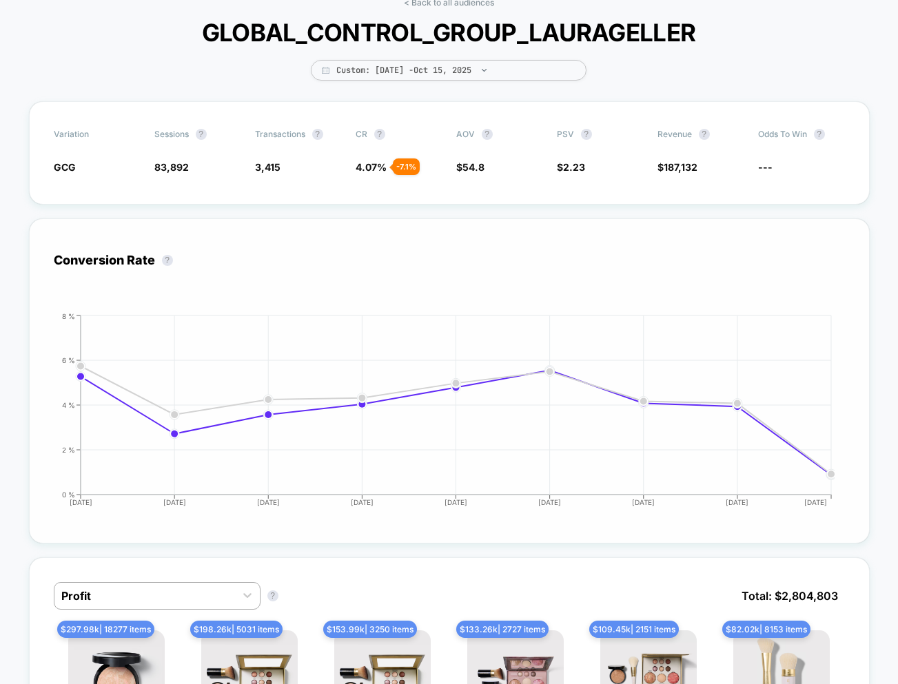
scroll to position [32, 0]
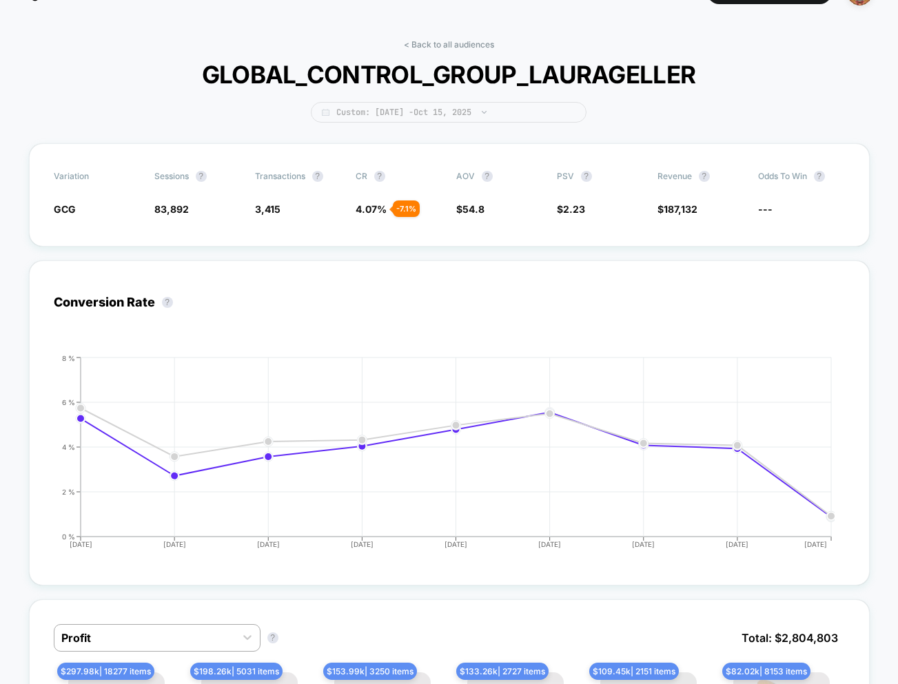
click at [413, 113] on span "Custom: [DATE] - [DATE]" at bounding box center [449, 112] width 276 height 21
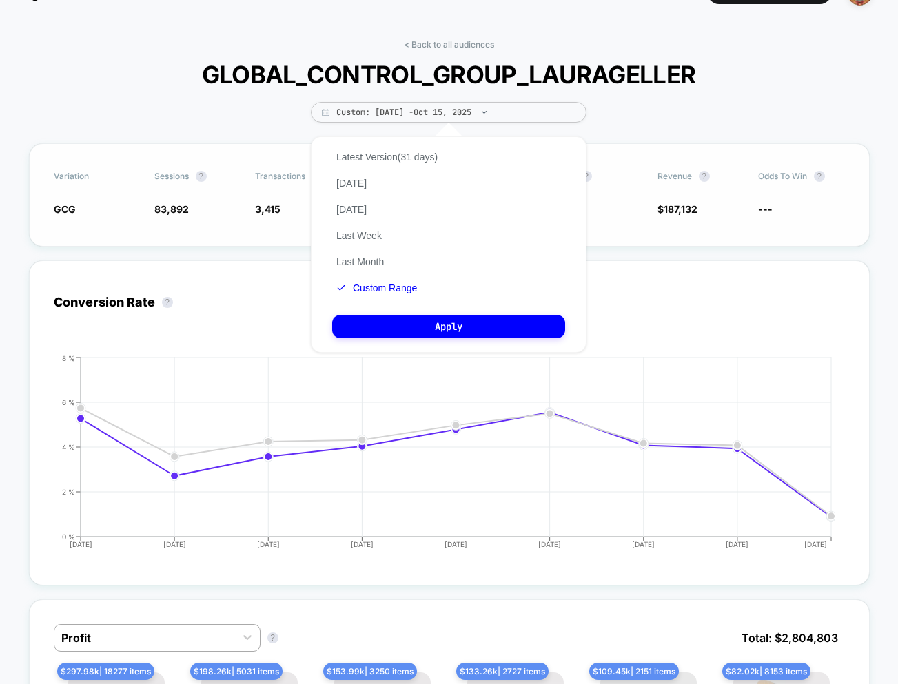
drag, startPoint x: 639, startPoint y: 266, endPoint x: 587, endPoint y: 235, distance: 60.8
click at [639, 266] on div "Conversion Rate ? Hide [DATE] [DATE] [DATE] [DATE] [DATE] [DATE] [DATE] [DATE] …" at bounding box center [449, 422] width 840 height 325
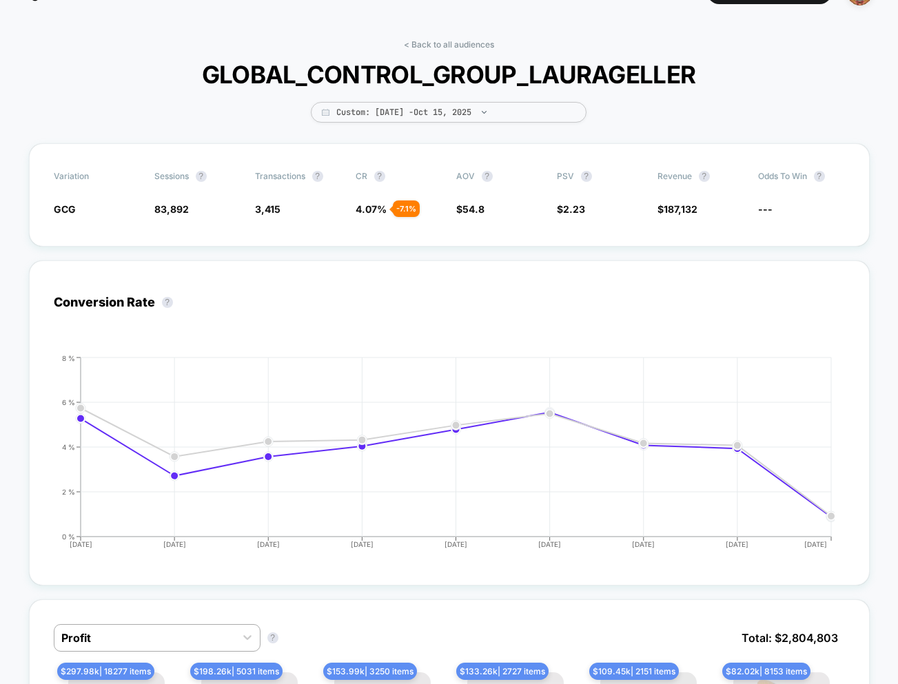
click at [422, 127] on div "< Back to all audiences GLOBAL_CONTROL_GROUP_LAURAGELLER Custom: [DATE] - [DATE]" at bounding box center [449, 91] width 495 height 104
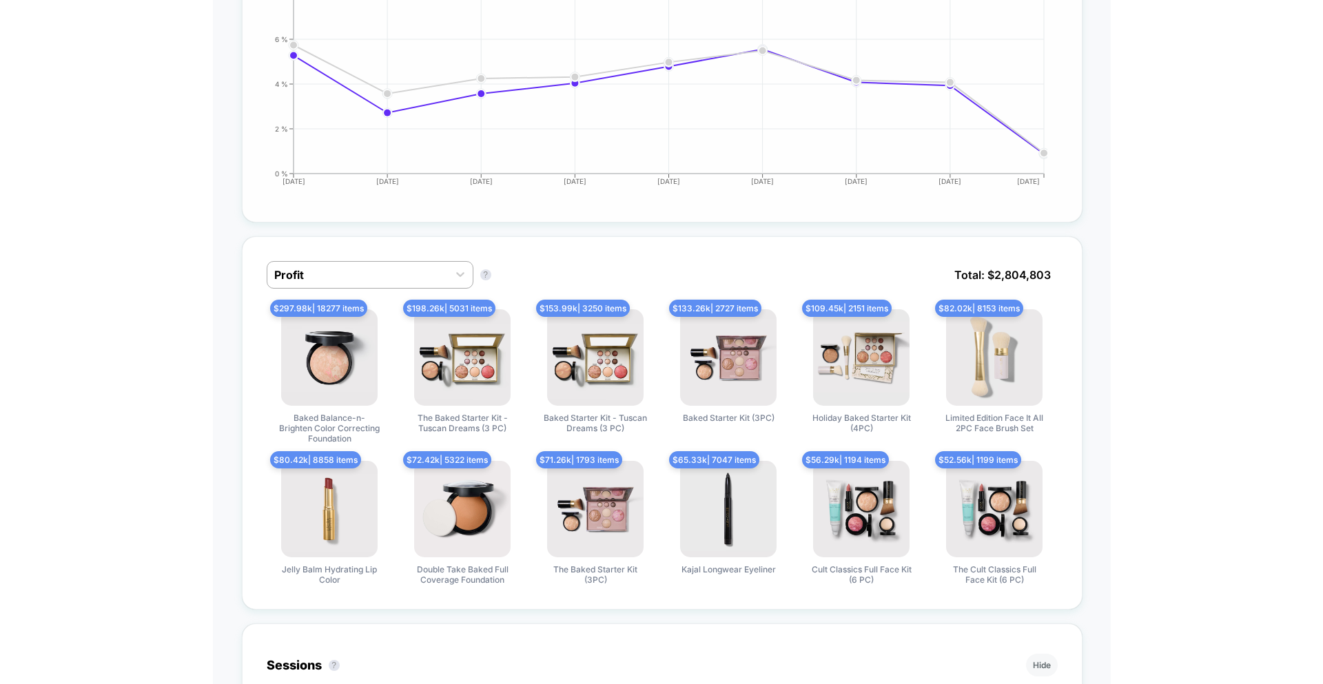
scroll to position [0, 0]
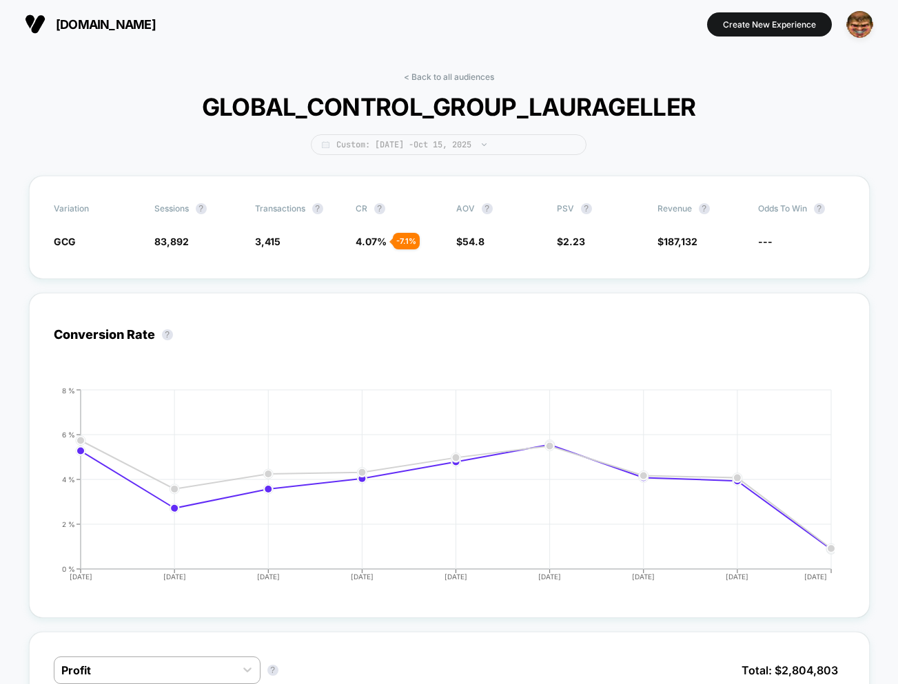
click at [429, 149] on span "Custom: [DATE] - [DATE]" at bounding box center [449, 144] width 276 height 21
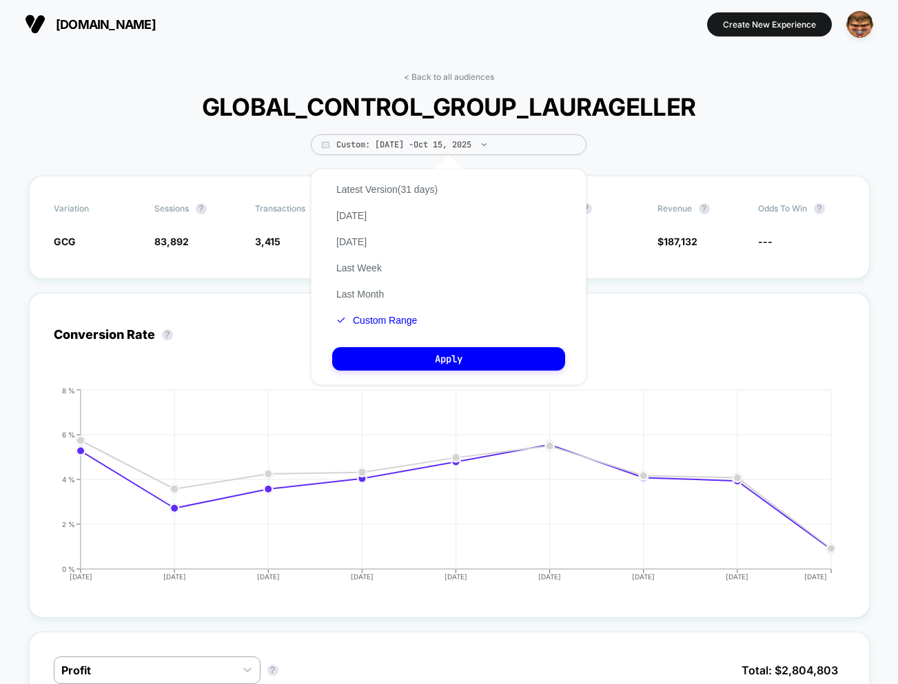
drag, startPoint x: 327, startPoint y: 53, endPoint x: 387, endPoint y: 65, distance: 61.1
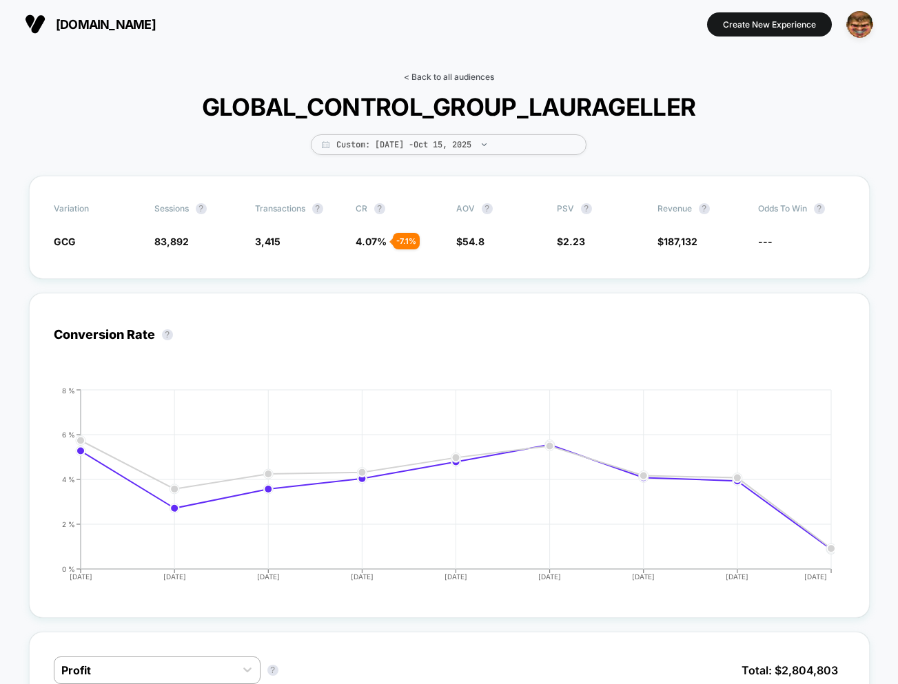
click at [432, 79] on link "< Back to all audiences" at bounding box center [449, 77] width 90 height 10
